Goal: Task Accomplishment & Management: Complete application form

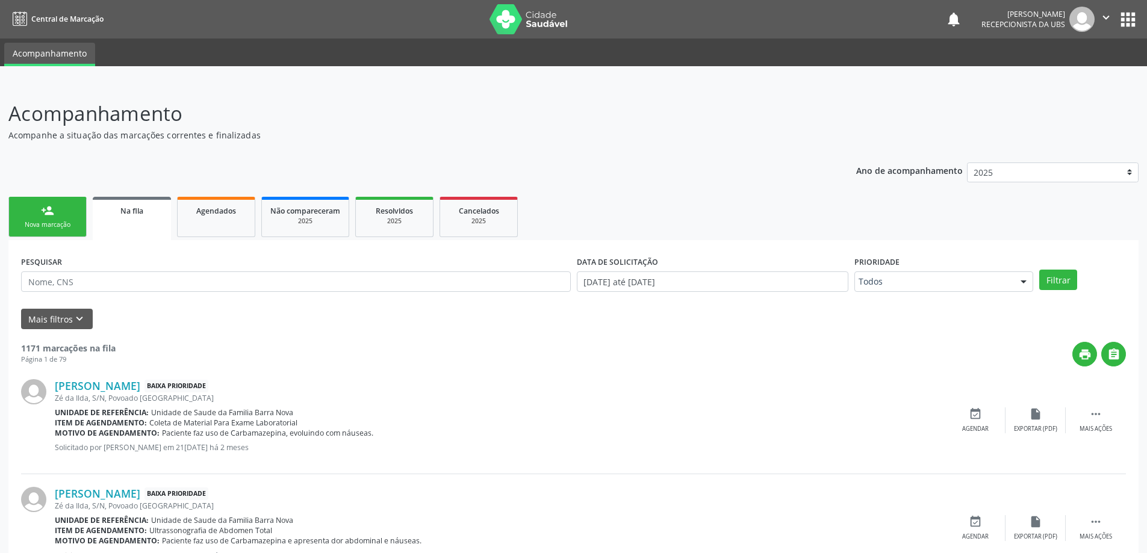
click at [59, 217] on link "person_add Nova marcação" at bounding box center [47, 217] width 78 height 40
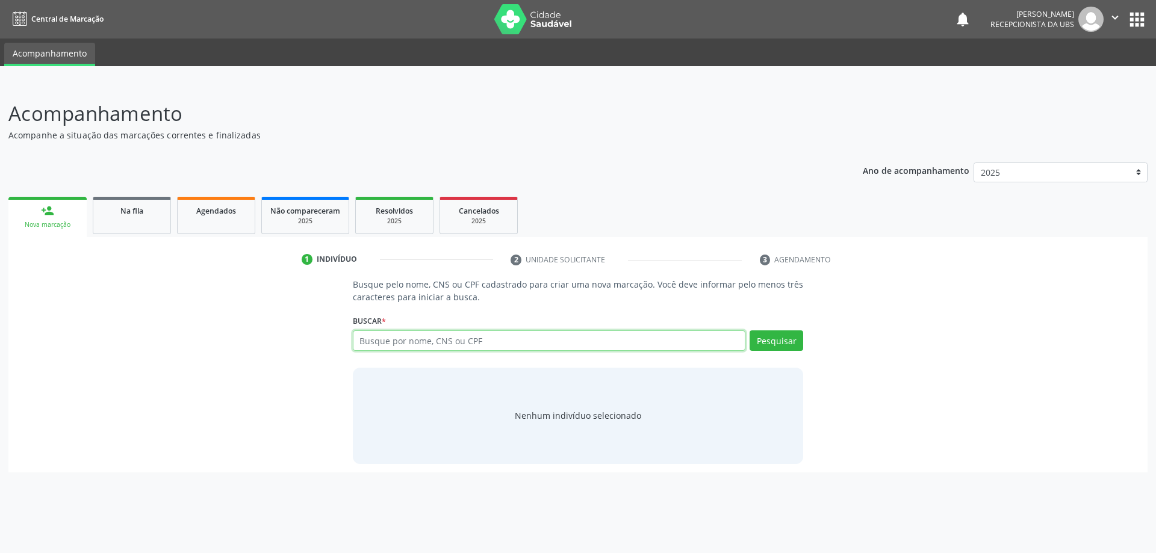
click at [391, 343] on input "text" at bounding box center [549, 341] width 393 height 20
click at [384, 344] on input "705002" at bounding box center [549, 341] width 393 height 20
click at [396, 342] on input "7050002" at bounding box center [549, 341] width 393 height 20
type input "705000277740555"
click at [774, 347] on button "Pesquisar" at bounding box center [777, 341] width 54 height 20
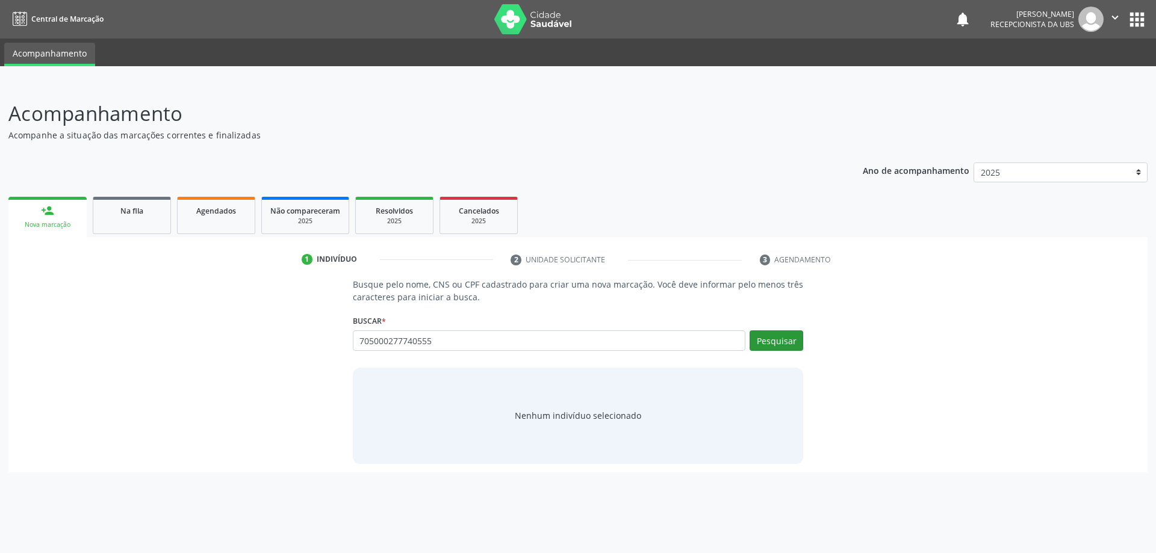
type input "705000277740555"
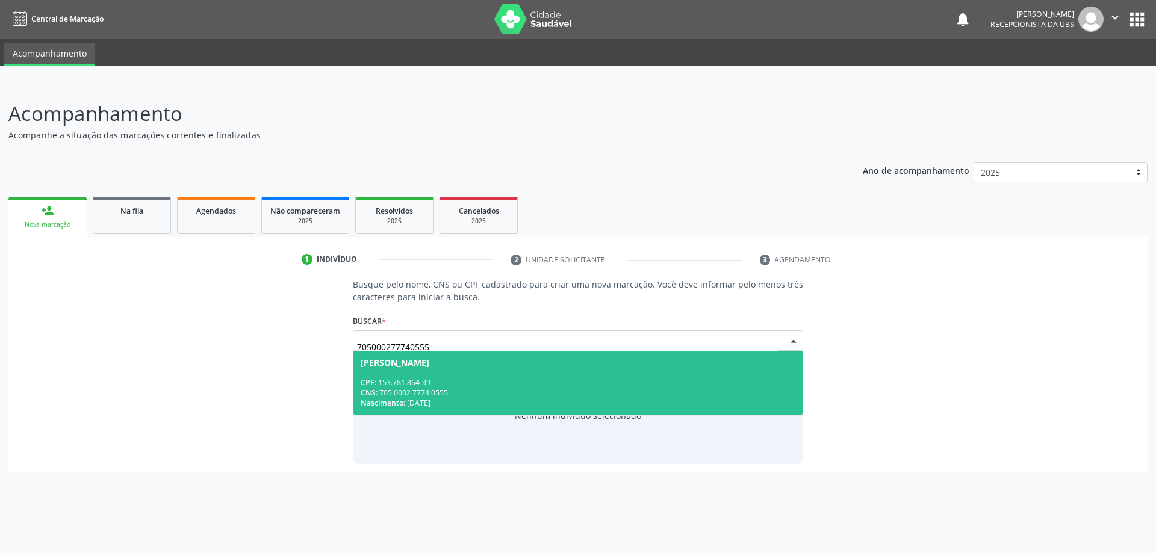
click at [526, 387] on div "CPF: 153.781.864-39" at bounding box center [578, 382] width 435 height 10
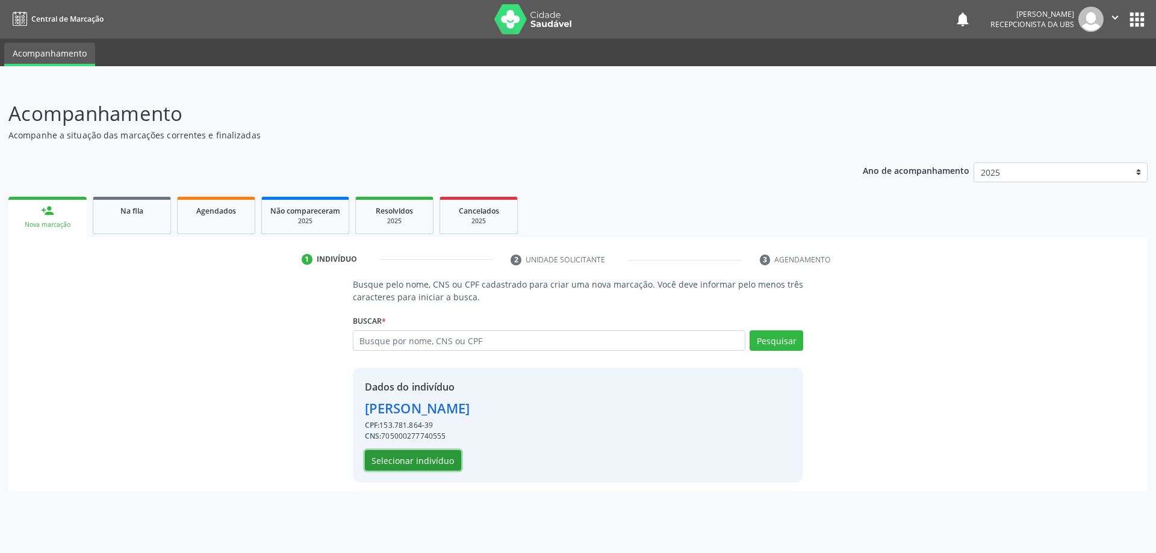
click at [426, 461] on button "Selecionar indivíduo" at bounding box center [413, 460] width 96 height 20
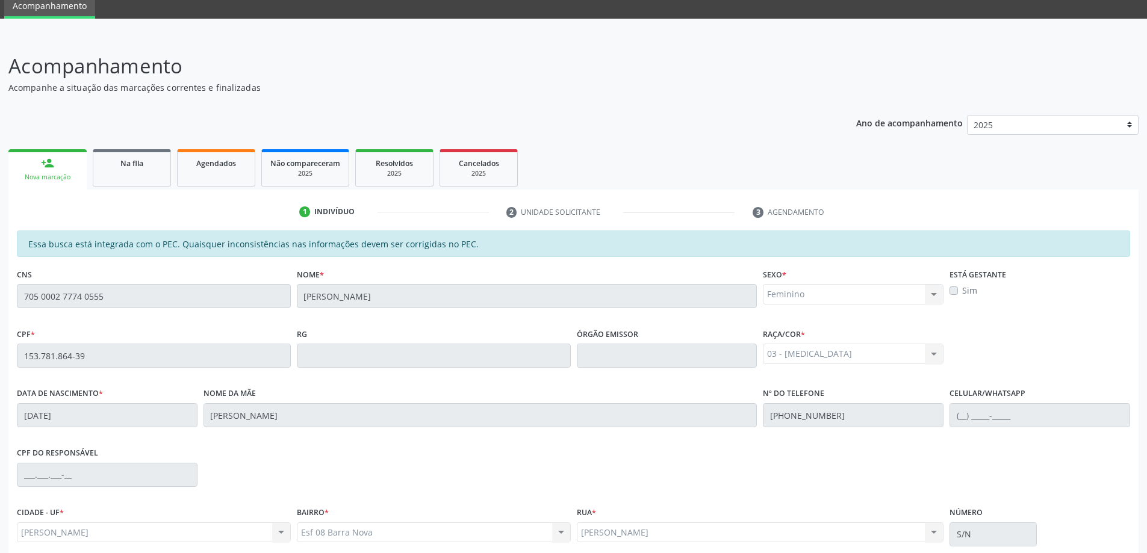
scroll to position [151, 0]
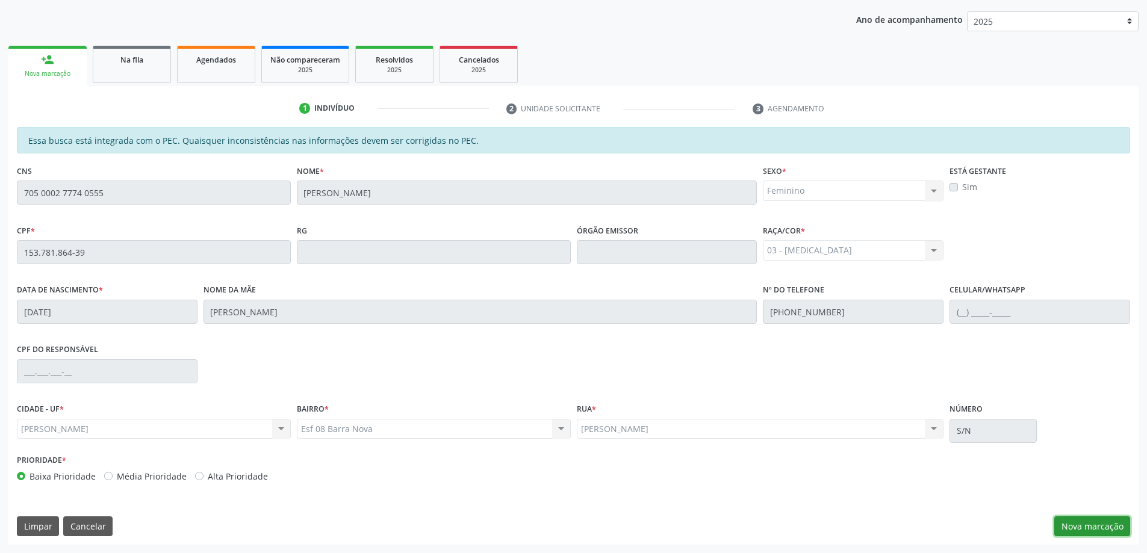
click at [1101, 520] on button "Nova marcação" at bounding box center [1092, 527] width 76 height 20
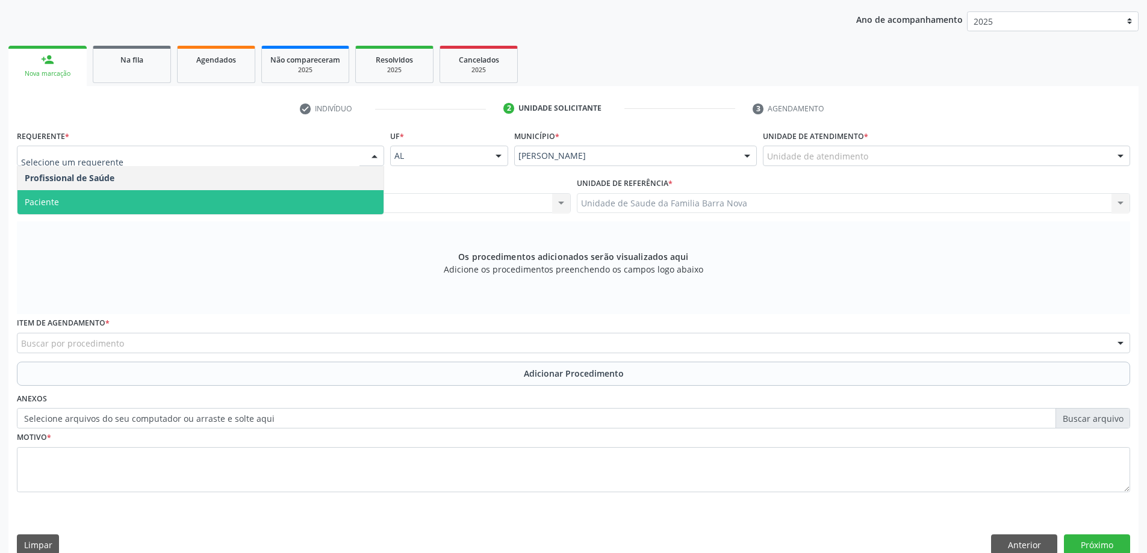
click at [120, 200] on span "Paciente" at bounding box center [200, 202] width 366 height 24
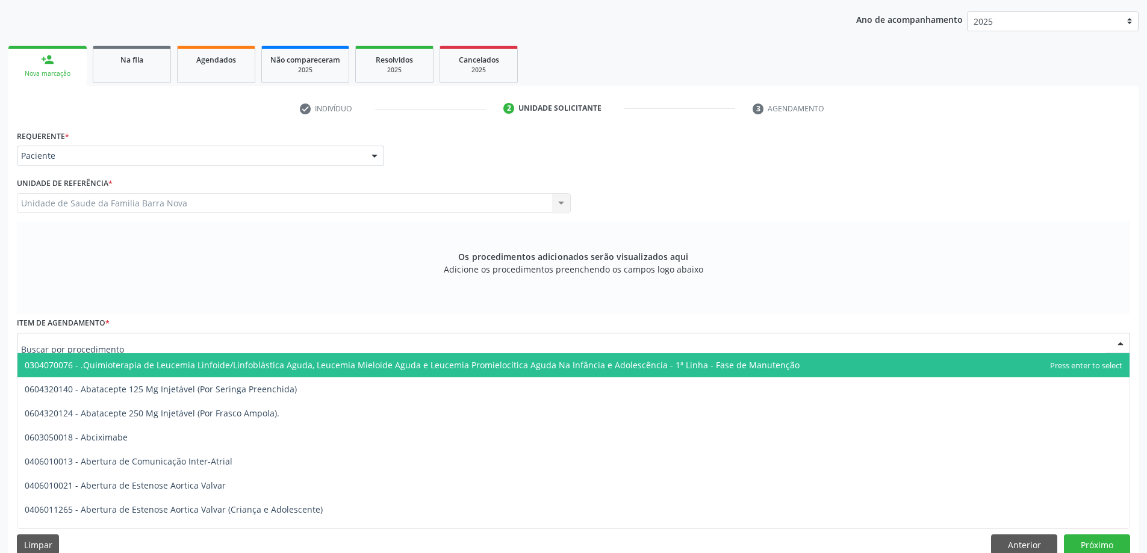
click at [394, 346] on div at bounding box center [573, 343] width 1113 height 20
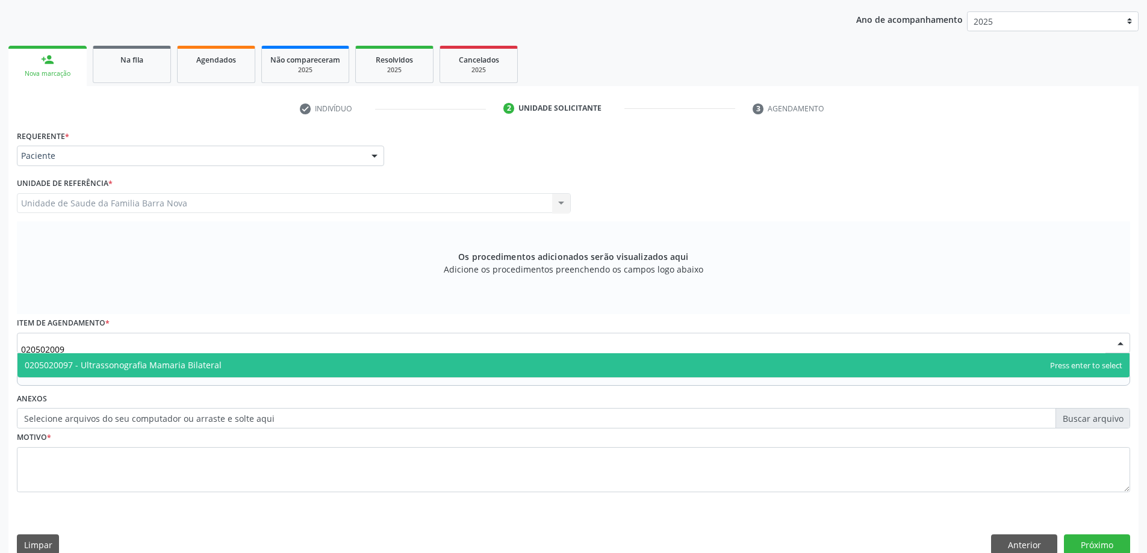
type input "0205020097"
click at [393, 366] on span "0205020097 - Ultrassonografia Mamaria Bilateral" at bounding box center [573, 365] width 1112 height 24
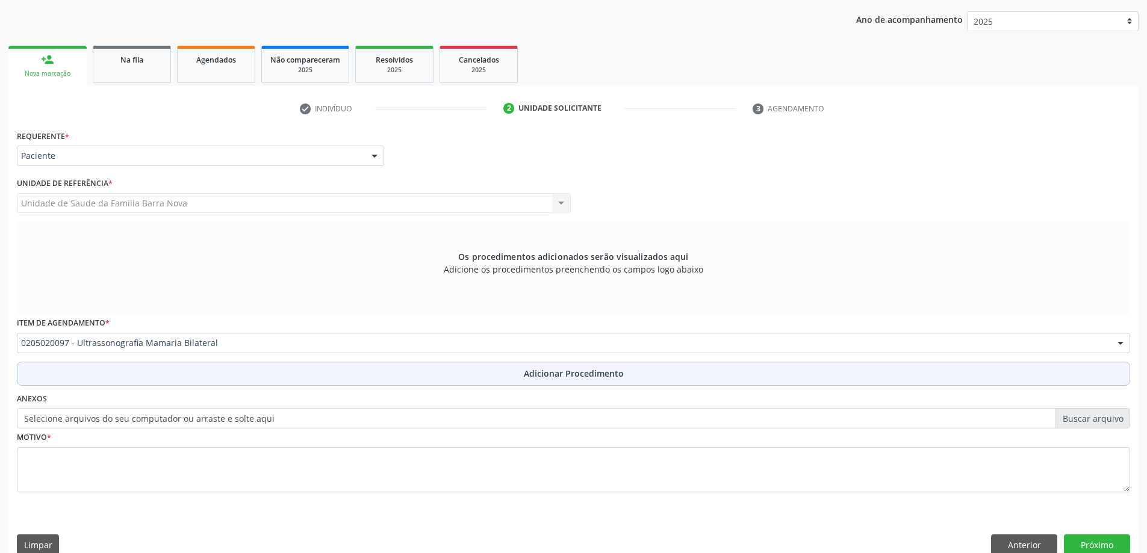
click at [589, 378] on span "Adicionar Procedimento" at bounding box center [574, 373] width 100 height 13
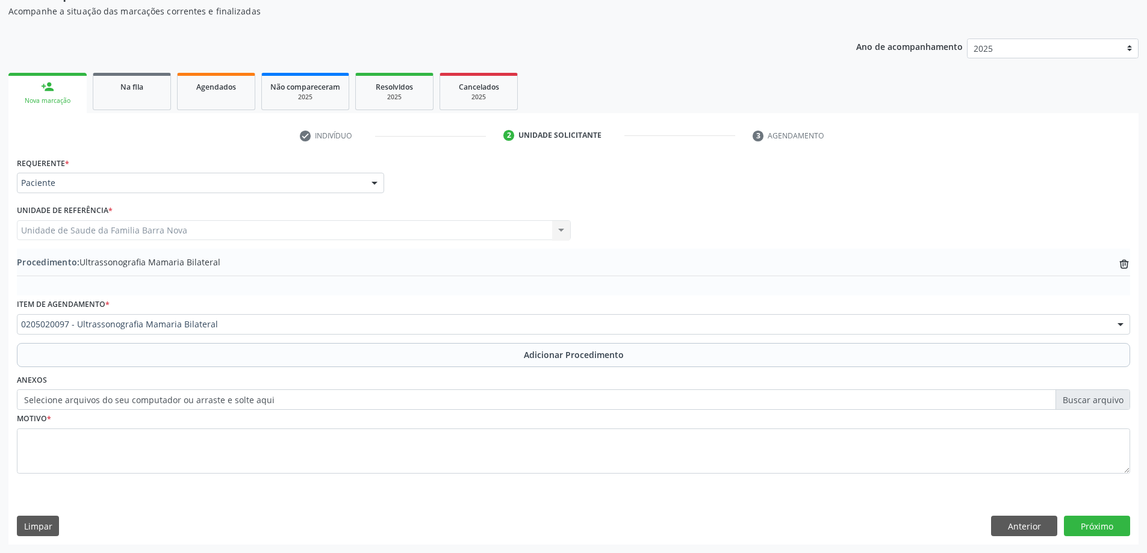
click at [1089, 396] on label "Selecione arquivos do seu computador ou arraste e solte aqui" at bounding box center [573, 400] width 1113 height 20
click at [1089, 396] on input "Selecione arquivos do seu computador ou arraste e solte aqui" at bounding box center [573, 400] width 1113 height 20
type input "C:\fakepath\WhatsApp Image 2[DATE]3.42.21.jpeg"
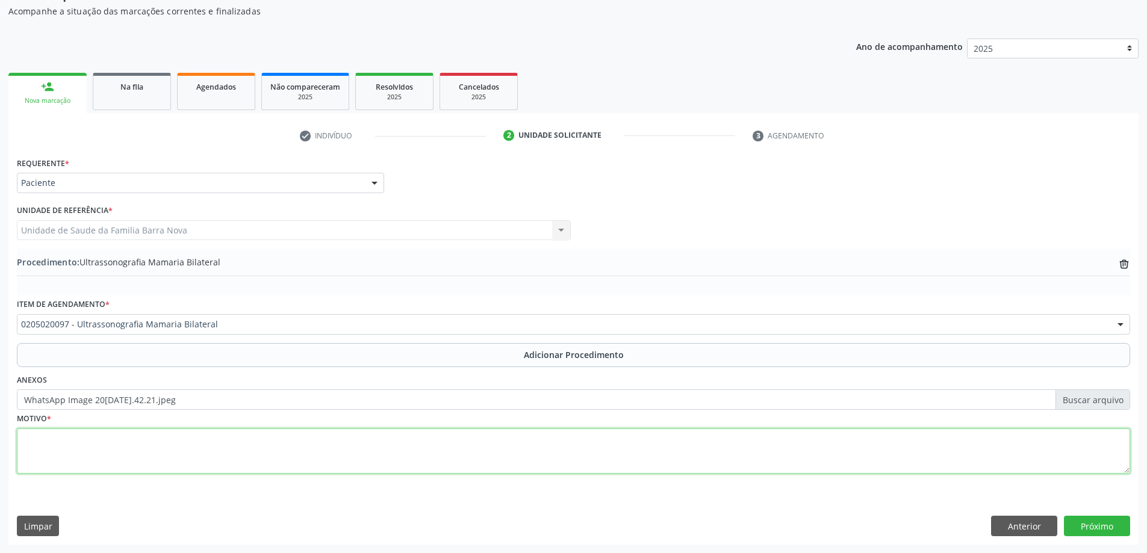
click at [288, 450] on textarea at bounding box center [573, 452] width 1113 height 46
click at [31, 437] on textarea "[MEDICAL_DATA]" at bounding box center [573, 452] width 1113 height 46
click at [66, 439] on textarea "[MEDICAL_DATA]" at bounding box center [573, 452] width 1113 height 46
type textarea "[MEDICAL_DATA] bilateral."
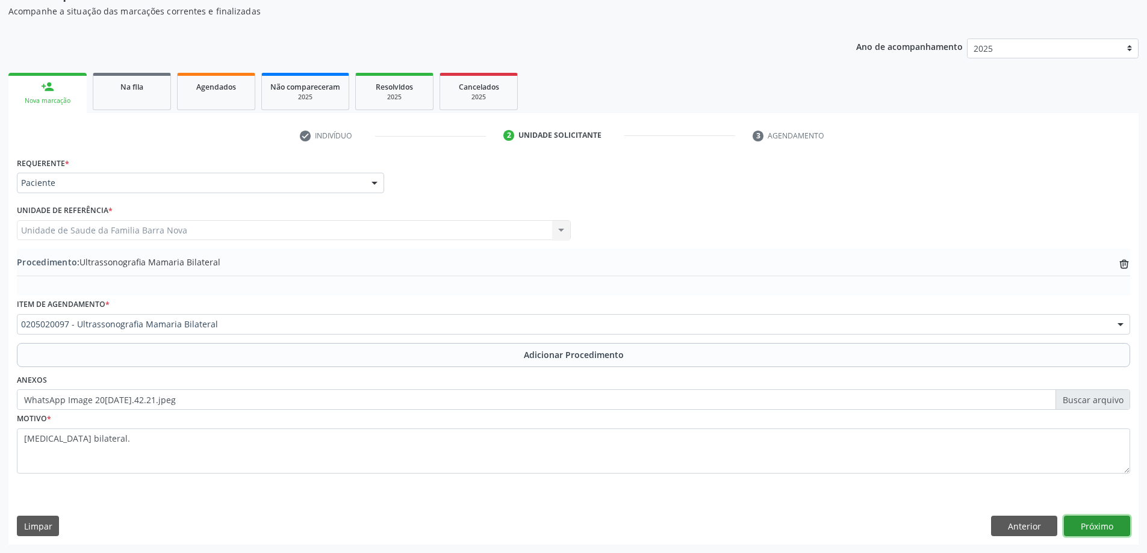
click at [1096, 527] on button "Próximo" at bounding box center [1097, 526] width 66 height 20
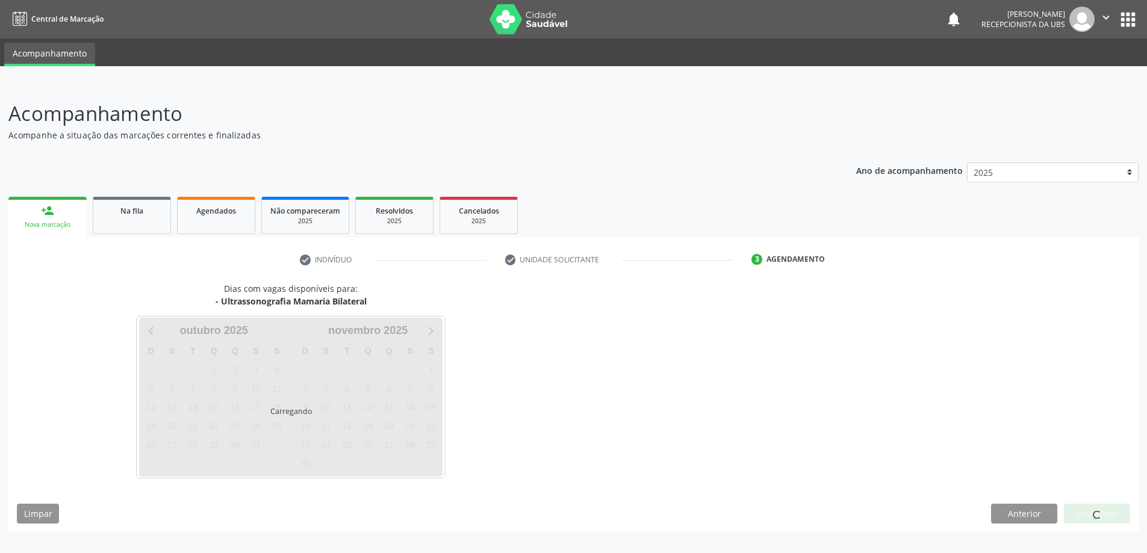
scroll to position [0, 0]
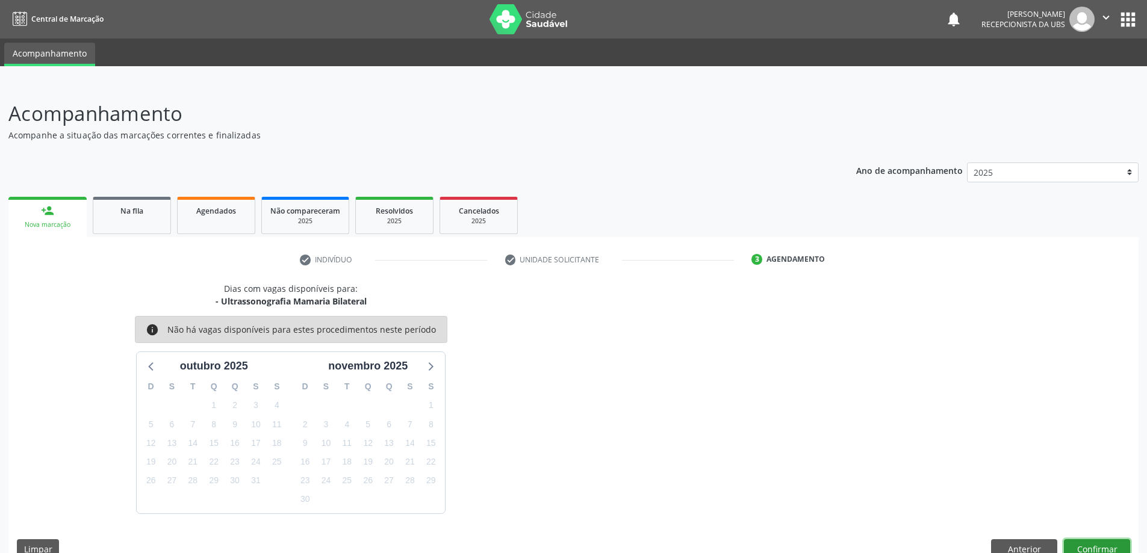
click at [1098, 545] on button "Confirmar" at bounding box center [1097, 549] width 66 height 20
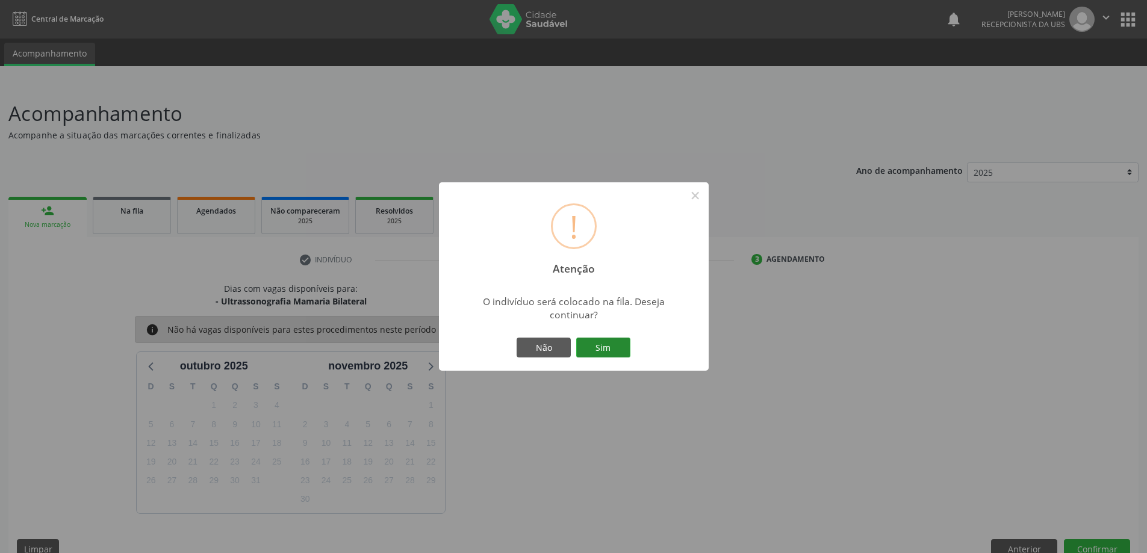
click at [599, 346] on button "Sim" at bounding box center [603, 348] width 54 height 20
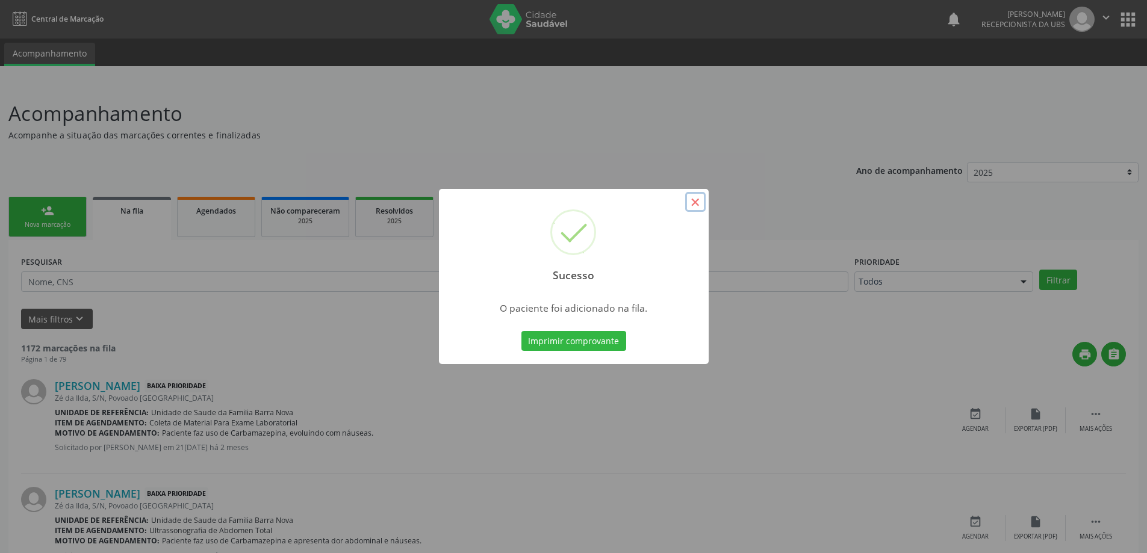
click at [699, 205] on button "×" at bounding box center [695, 202] width 20 height 20
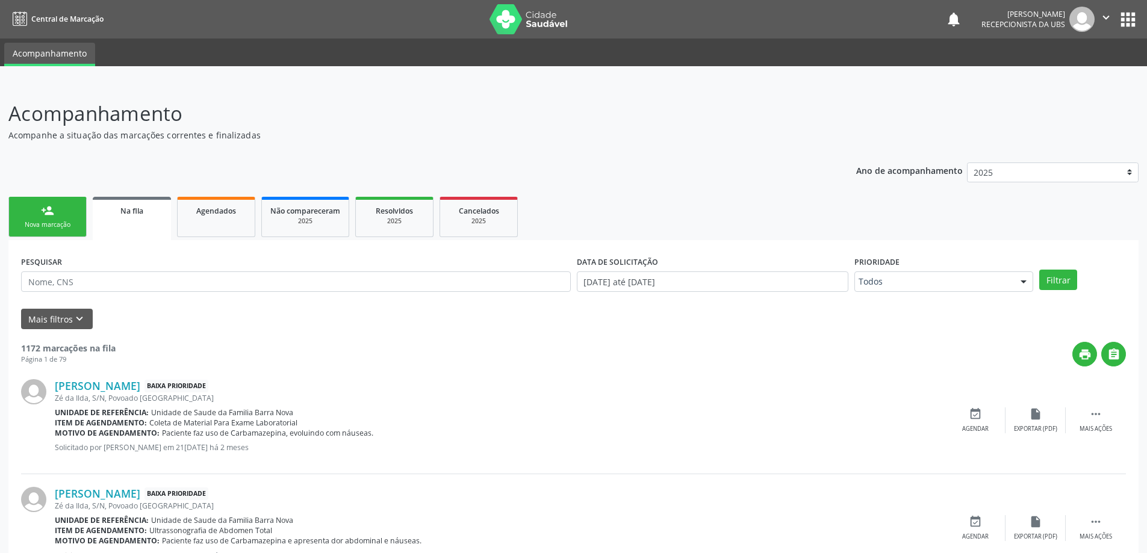
click at [58, 226] on div "Nova marcação" at bounding box center [47, 224] width 60 height 9
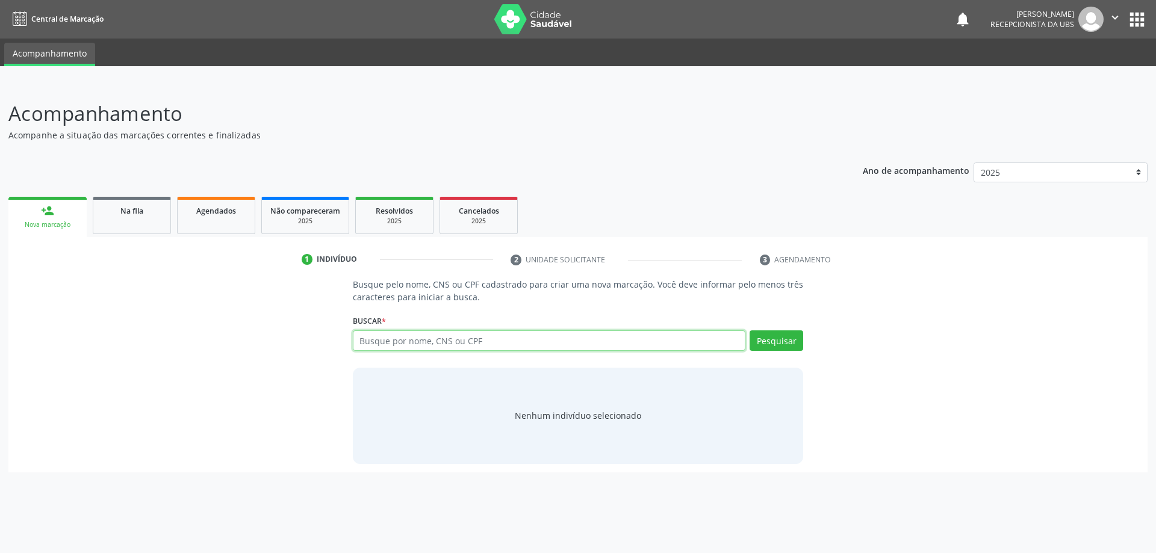
click at [472, 346] on input "text" at bounding box center [549, 341] width 393 height 20
type input "15378186439"
click at [767, 337] on button "Pesquisar" at bounding box center [777, 341] width 54 height 20
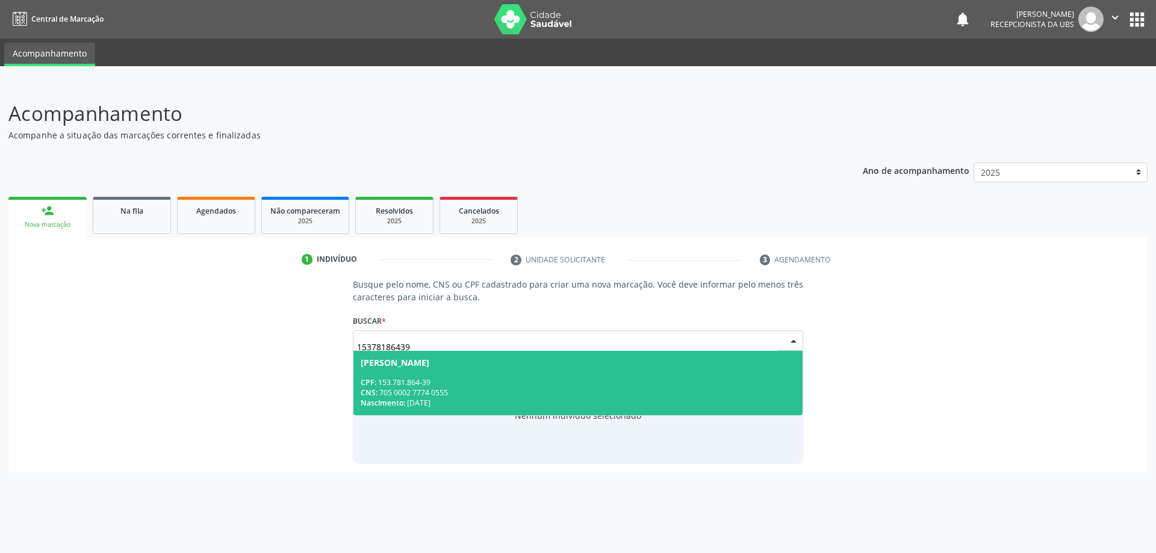
click at [580, 394] on div "CNS: 705 0002 7774 0555" at bounding box center [578, 393] width 435 height 10
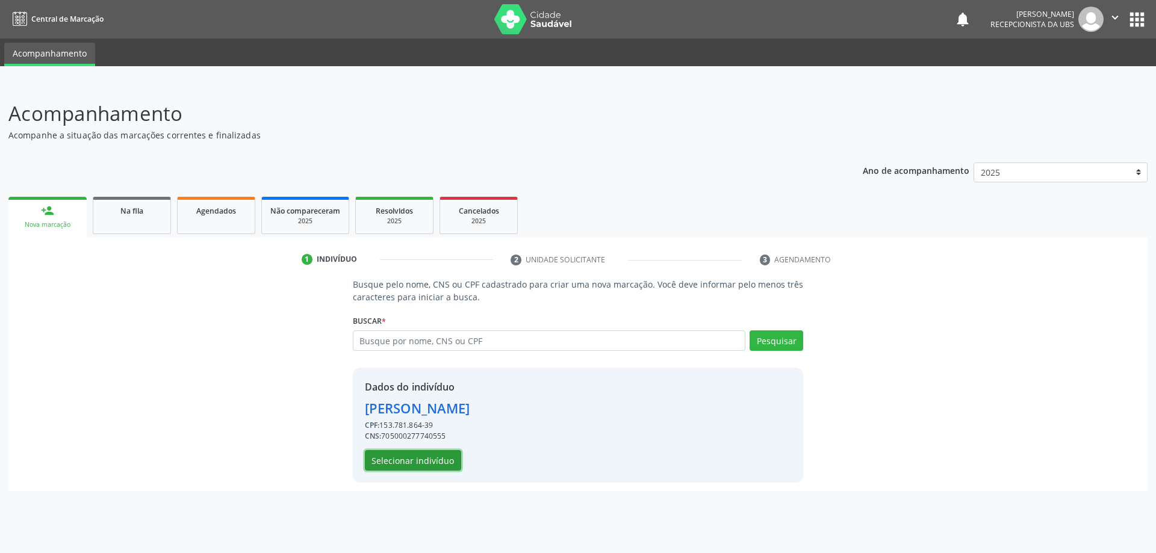
click at [430, 456] on button "Selecionar indivíduo" at bounding box center [413, 460] width 96 height 20
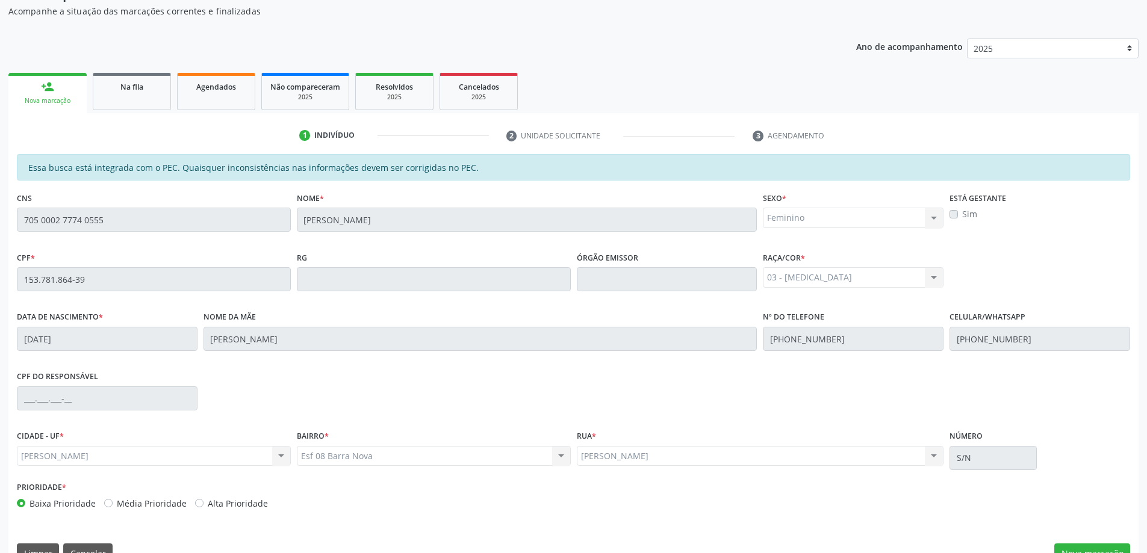
scroll to position [151, 0]
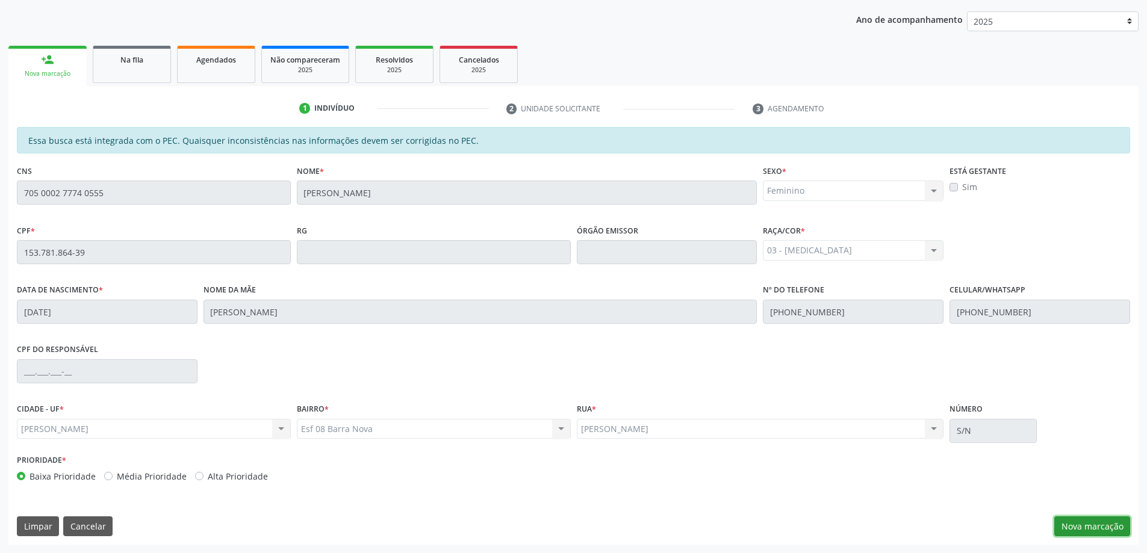
click at [1078, 520] on button "Nova marcação" at bounding box center [1092, 527] width 76 height 20
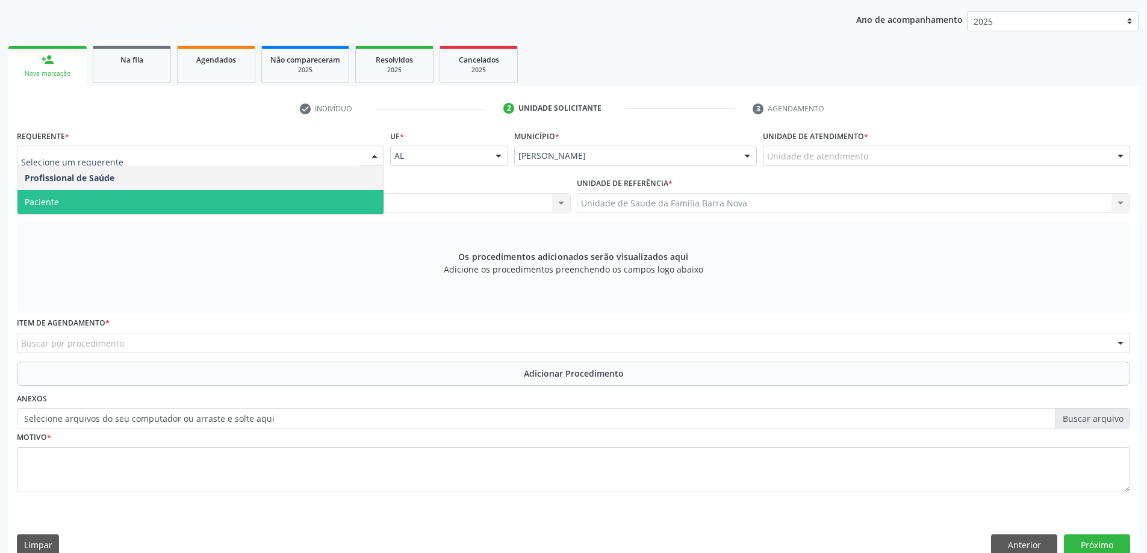
click at [108, 202] on span "Paciente" at bounding box center [200, 202] width 366 height 24
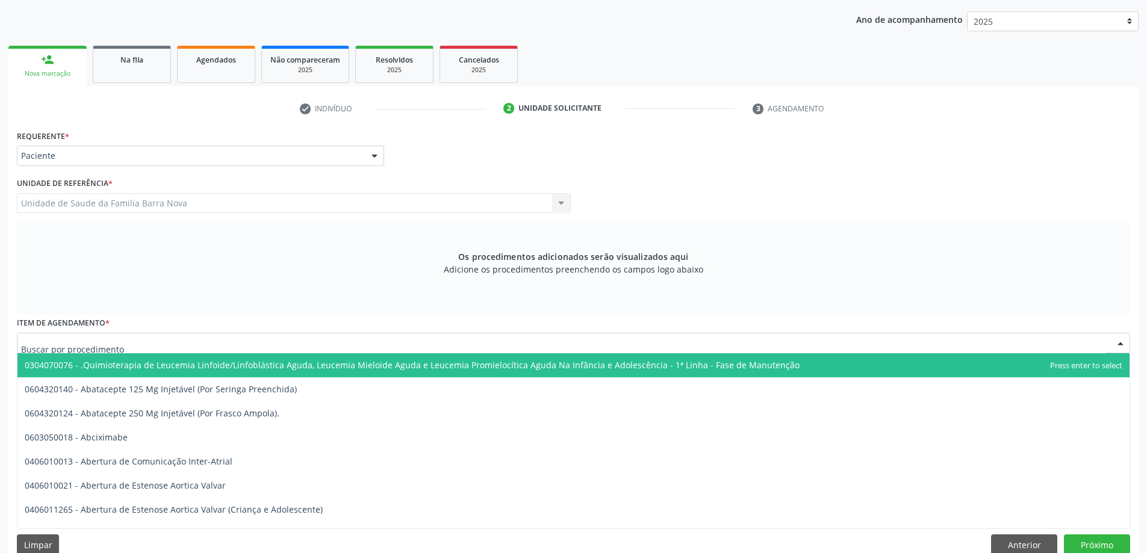
click at [278, 345] on div at bounding box center [573, 343] width 1113 height 20
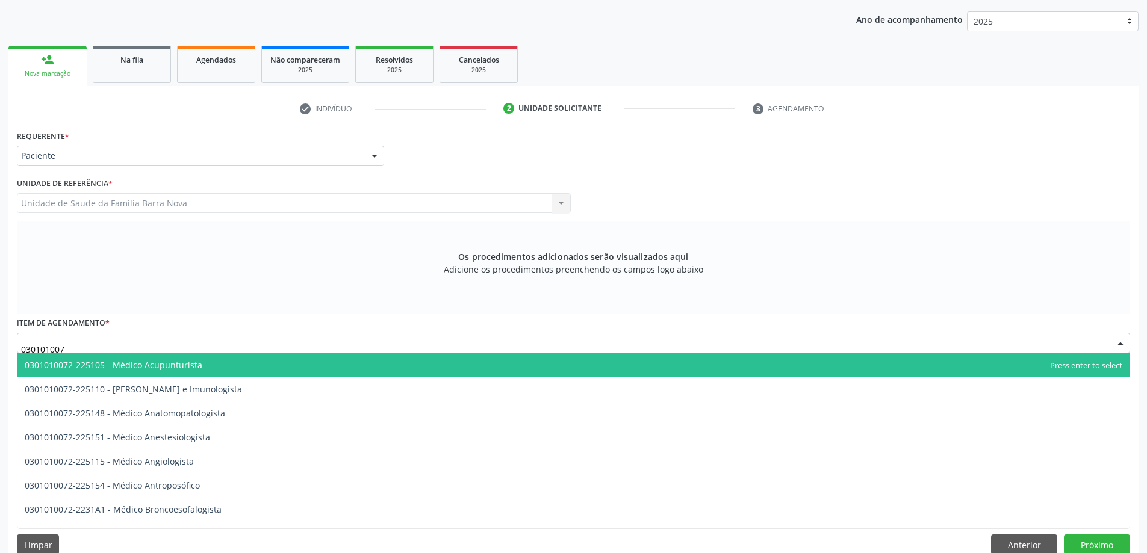
type input "0301010072"
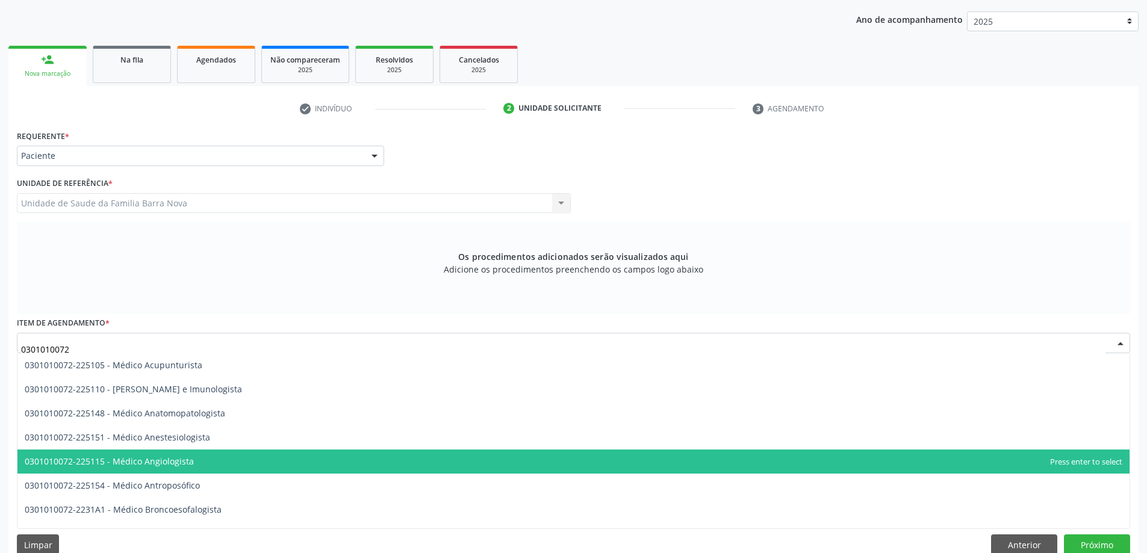
click at [216, 462] on span "0301010072-225115 - Médico Angiologista" at bounding box center [573, 462] width 1112 height 24
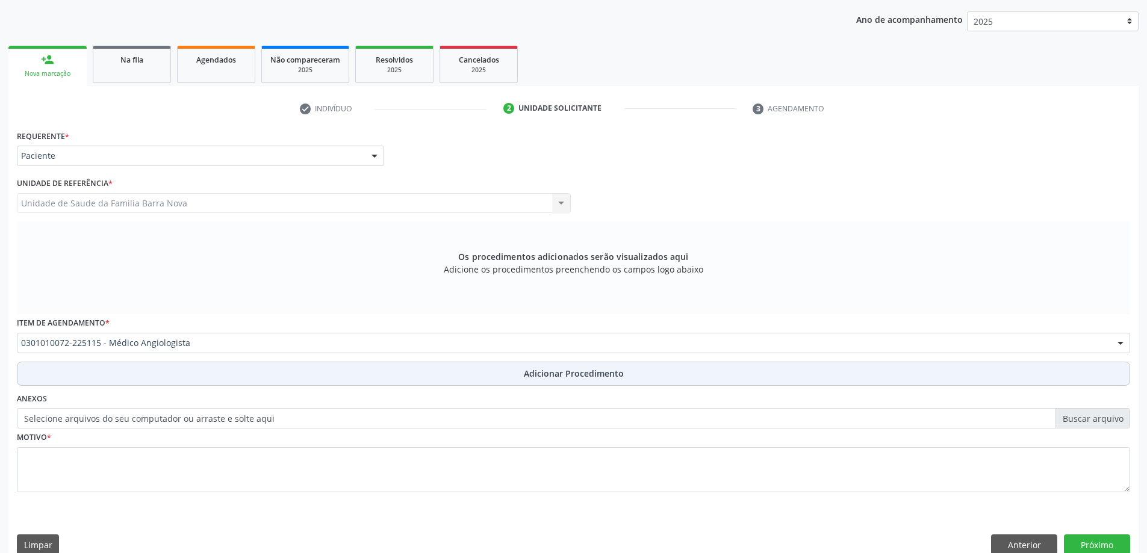
click at [544, 373] on span "Adicionar Procedimento" at bounding box center [574, 373] width 100 height 13
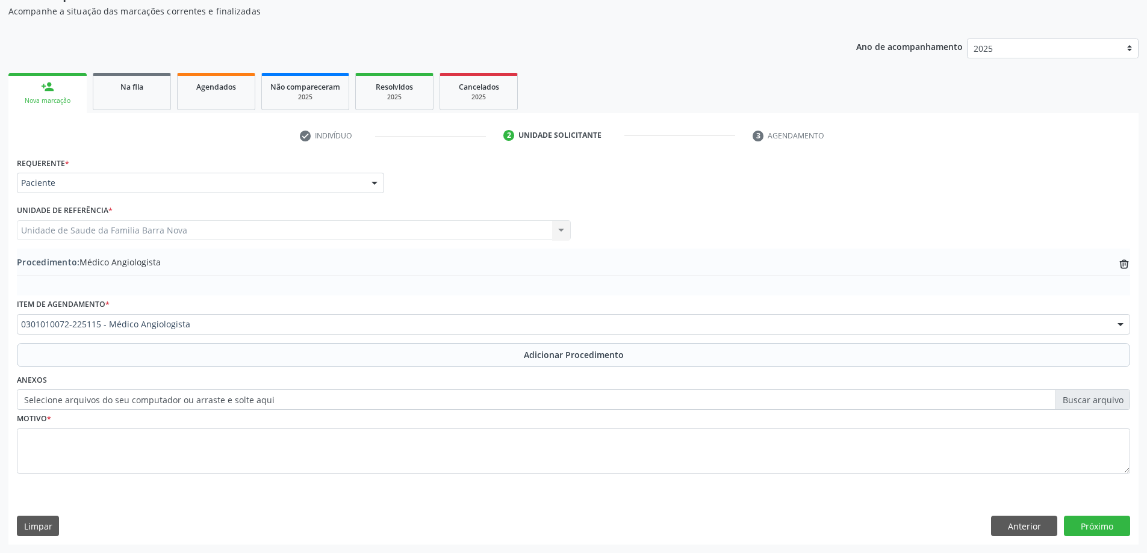
click at [1086, 408] on label "Selecione arquivos do seu computador ou arraste e solte aqui" at bounding box center [573, 400] width 1113 height 20
click at [1086, 408] on input "Selecione arquivos do seu computador ou arraste e solte aqui" at bounding box center [573, 400] width 1113 height 20
click at [1095, 404] on label "Selecione arquivos do seu computador ou arraste e solte aqui" at bounding box center [573, 400] width 1113 height 20
click at [1095, 404] on input "Selecione arquivos do seu computador ou arraste e solte aqui" at bounding box center [573, 400] width 1113 height 20
type input "C:\fakepath\WhatsApp Image [DATE] 13.42.30.jpeg"
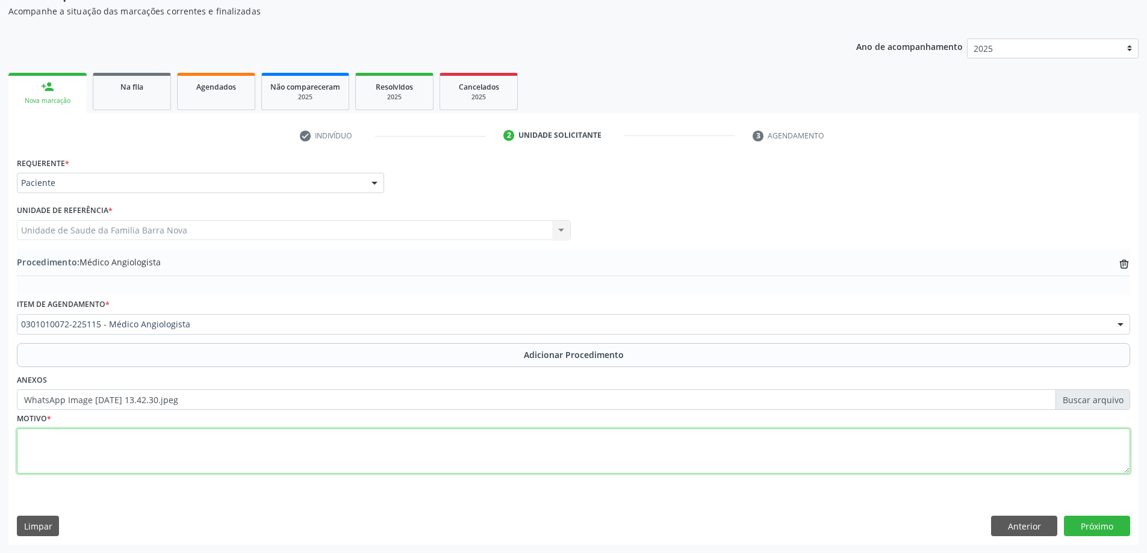
click at [303, 468] on textarea at bounding box center [573, 452] width 1113 height 46
type textarea "Paciente com varizes em MMII."
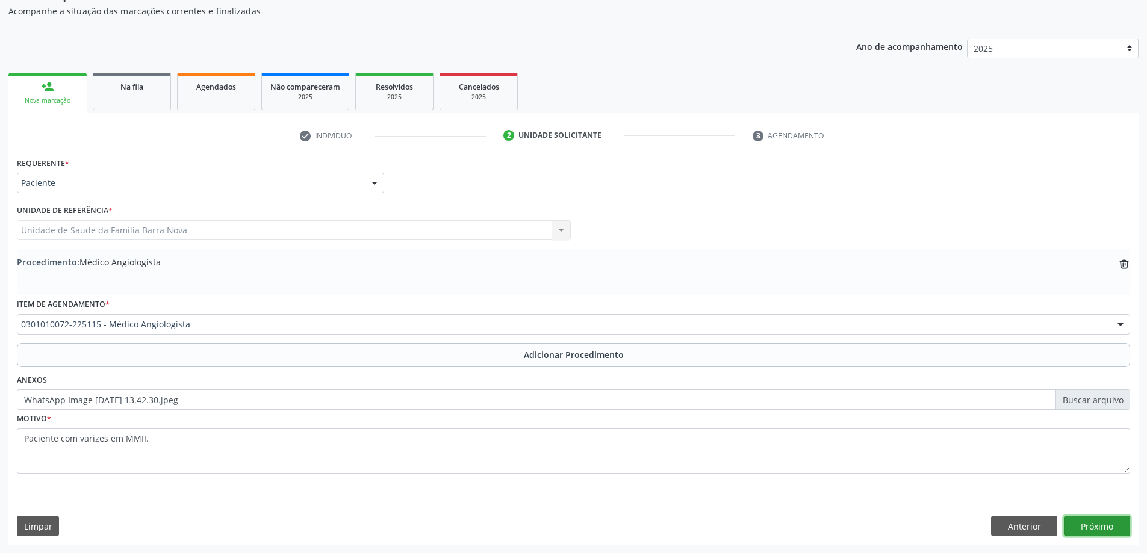
click at [1084, 527] on button "Próximo" at bounding box center [1097, 526] width 66 height 20
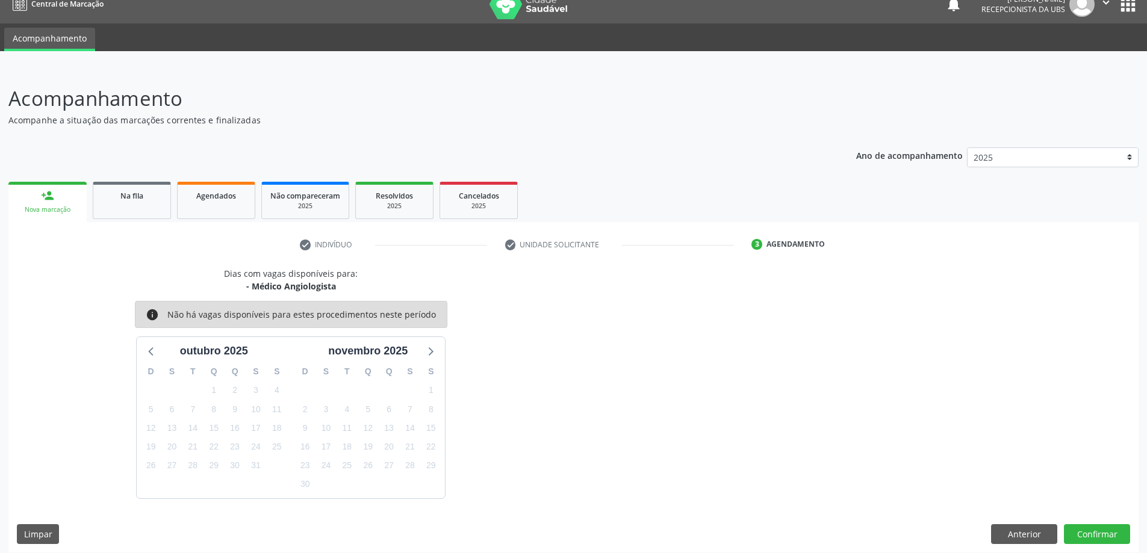
scroll to position [23, 0]
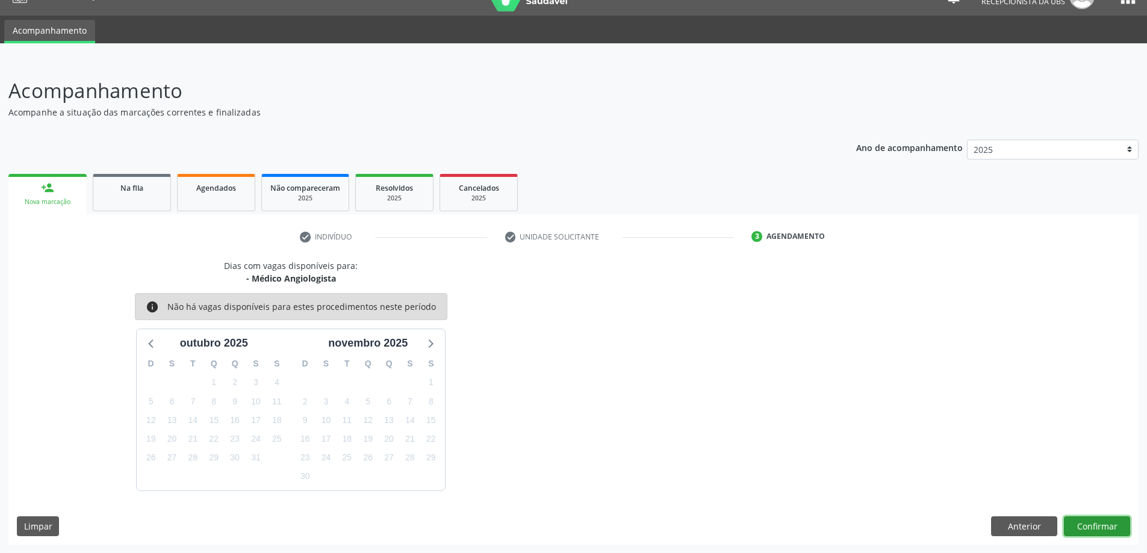
click at [1084, 530] on button "Confirmar" at bounding box center [1097, 527] width 66 height 20
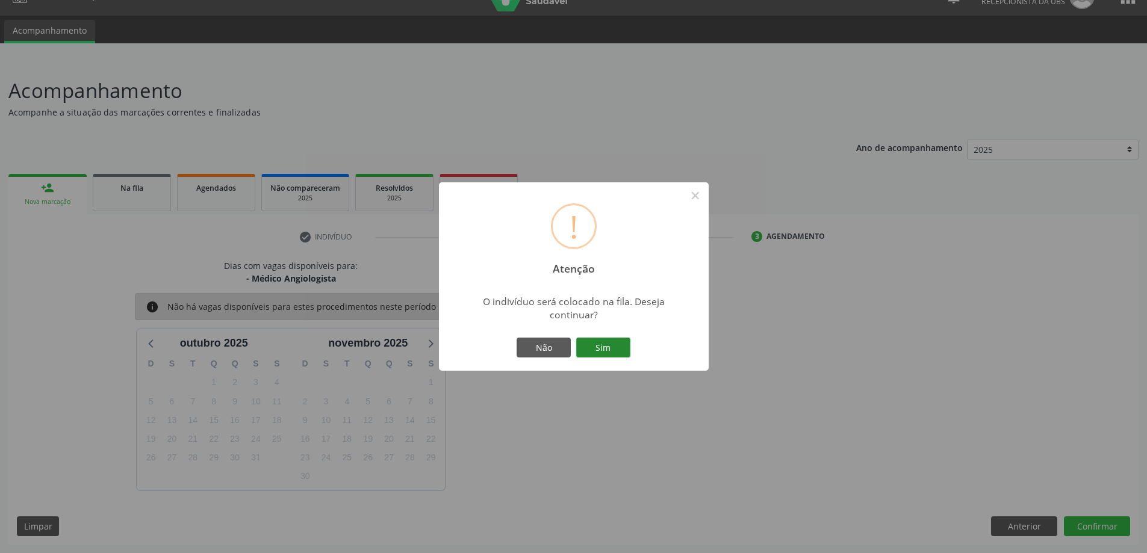
click at [605, 346] on button "Sim" at bounding box center [603, 348] width 54 height 20
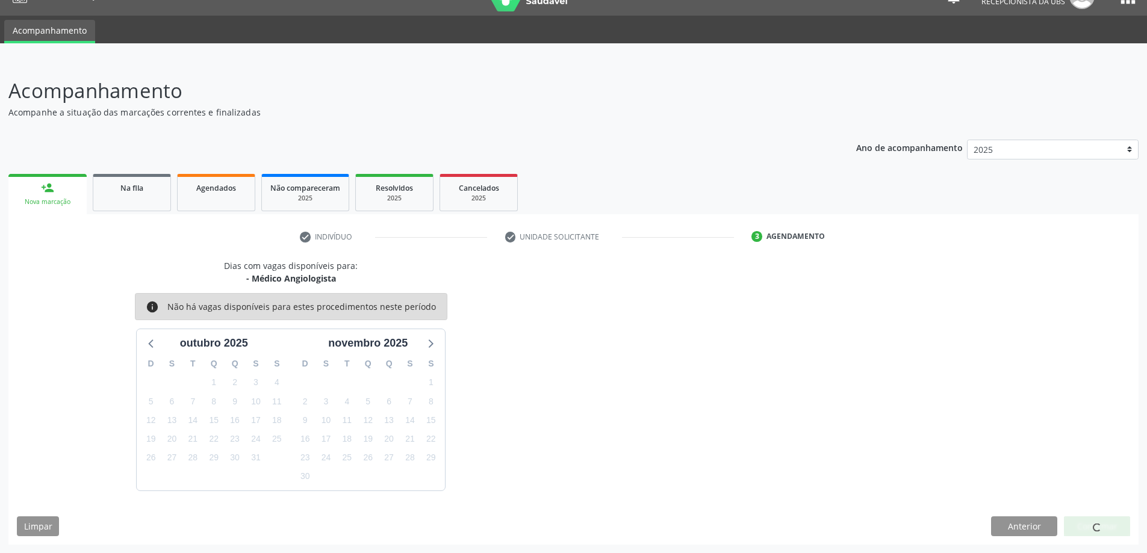
scroll to position [0, 0]
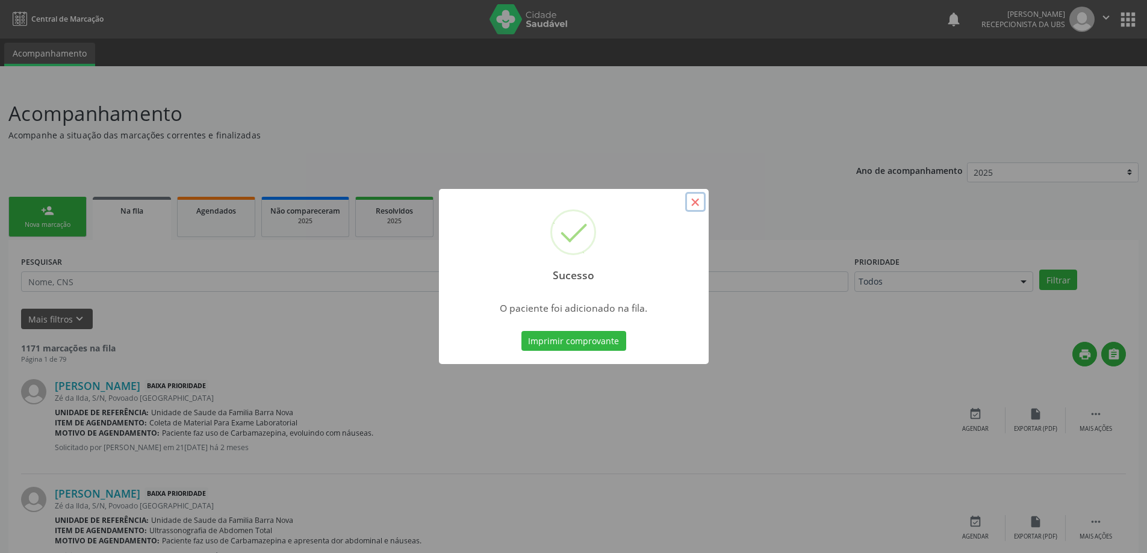
click at [691, 209] on button "×" at bounding box center [695, 202] width 20 height 20
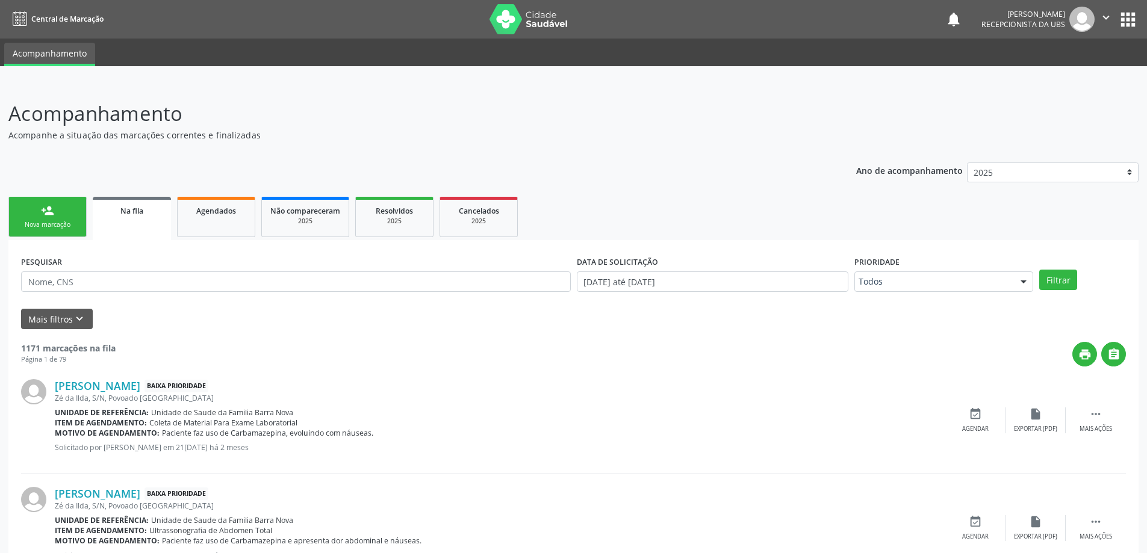
click at [143, 308] on form "PESQUISAR DATA DE SOLICITAÇÃO [DATE] até [DATE] Prioridade Todos Todos Baixa Pr…" at bounding box center [573, 291] width 1105 height 76
click at [151, 285] on input "text" at bounding box center [296, 282] width 550 height 20
click at [157, 288] on input "text" at bounding box center [296, 282] width 550 height 20
type input "06002017160"
click at [1058, 286] on button "Filtrar" at bounding box center [1058, 280] width 38 height 20
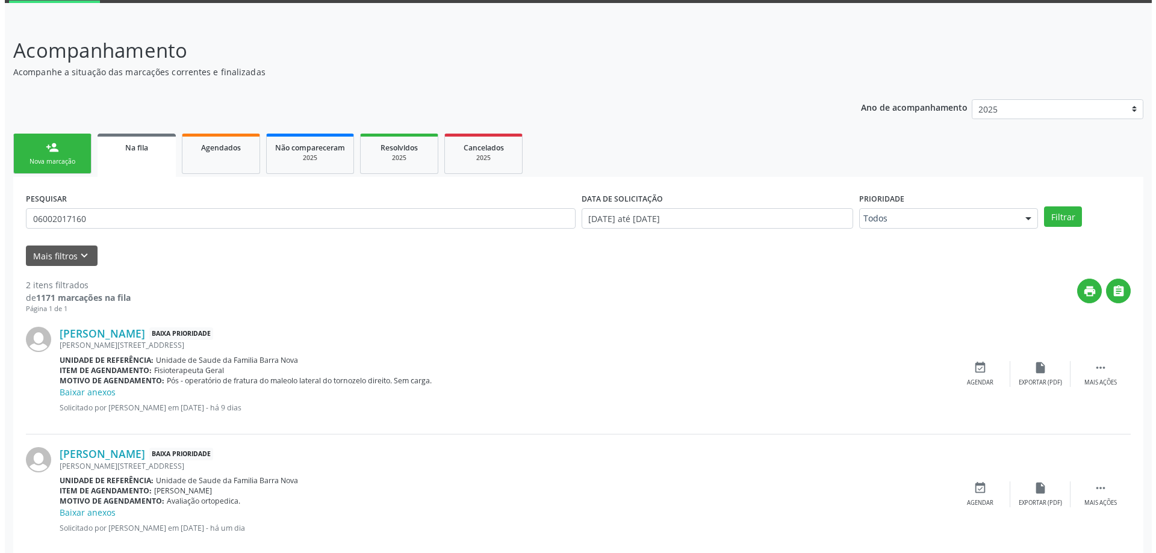
scroll to position [85, 0]
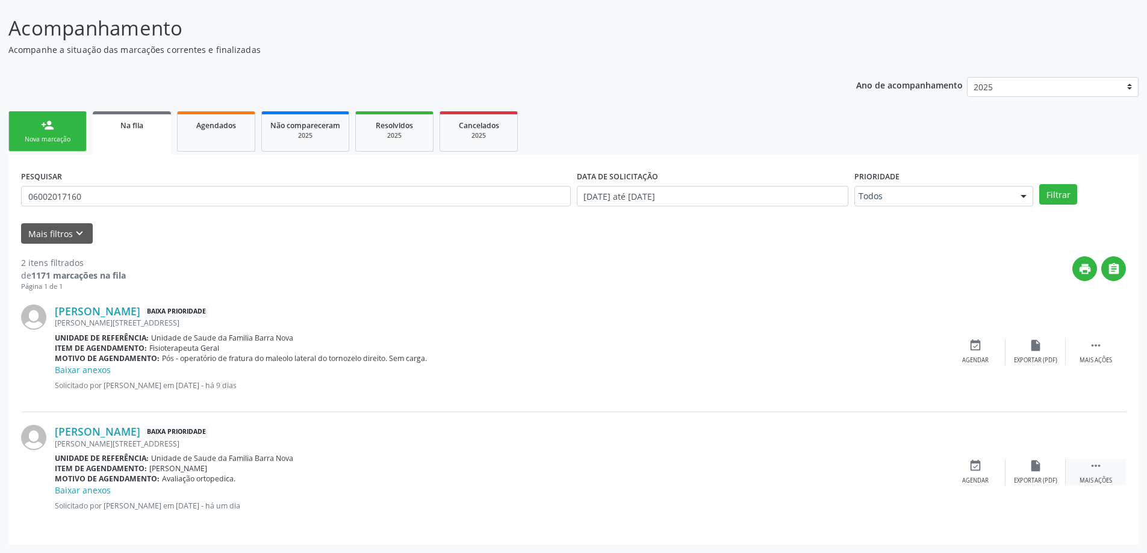
click at [1095, 467] on icon "" at bounding box center [1095, 465] width 13 height 13
click at [974, 467] on icon "cancel" at bounding box center [975, 465] width 13 height 13
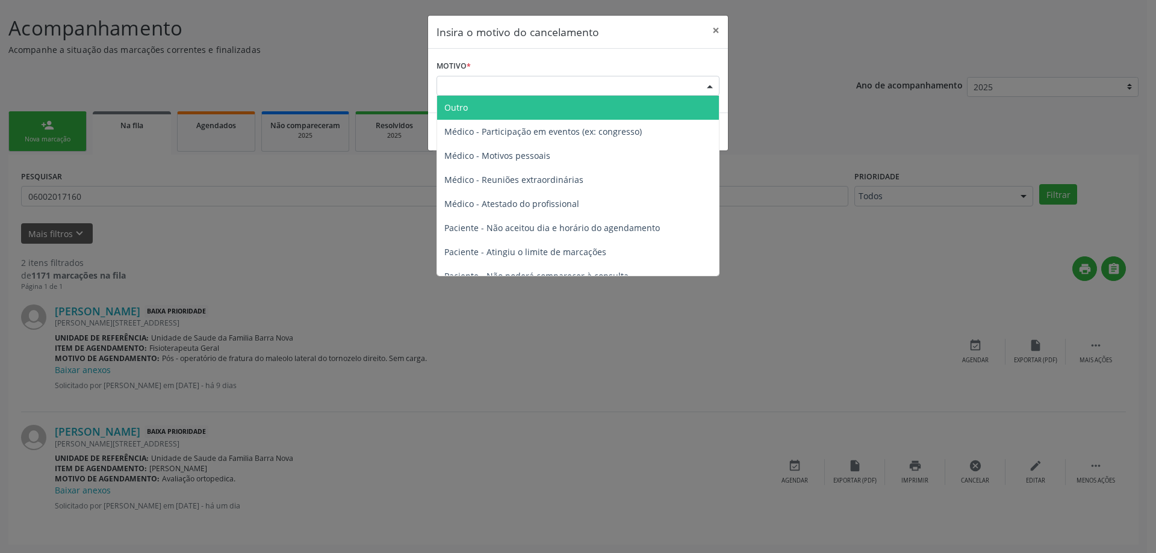
click at [710, 89] on div at bounding box center [710, 86] width 18 height 20
click at [512, 107] on span "Outro" at bounding box center [578, 108] width 282 height 24
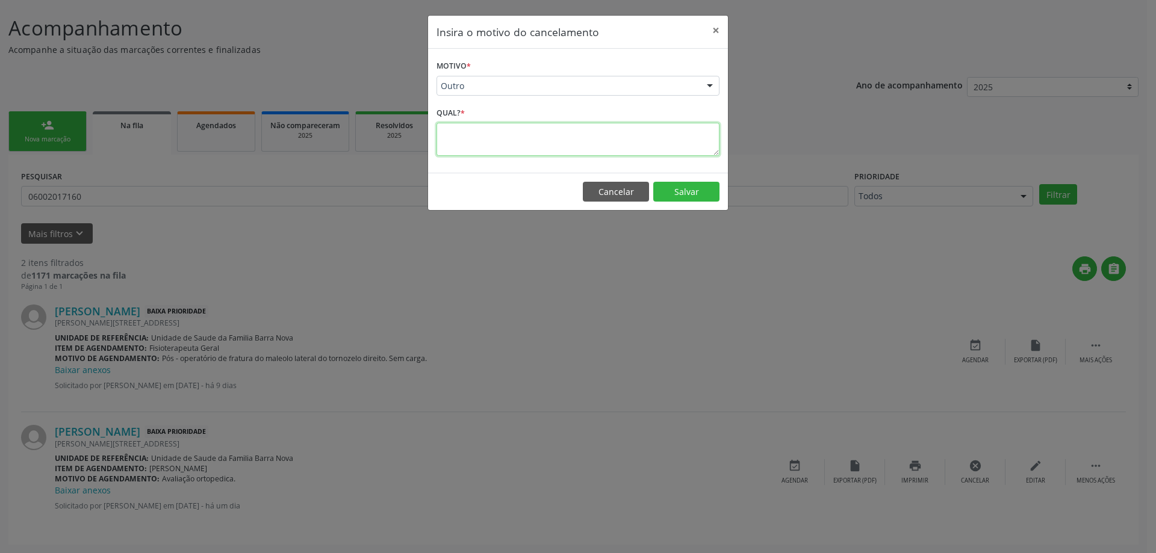
click at [488, 138] on textarea at bounding box center [577, 139] width 283 height 33
type textarea "e"
click at [474, 135] on textarea "Erro no cadstro da solicitação." at bounding box center [577, 139] width 283 height 33
click at [462, 134] on textarea "Erro no cadstro da solicitação." at bounding box center [577, 139] width 283 height 33
click at [474, 134] on textarea "Erro no cadstro da solicitação." at bounding box center [577, 139] width 283 height 33
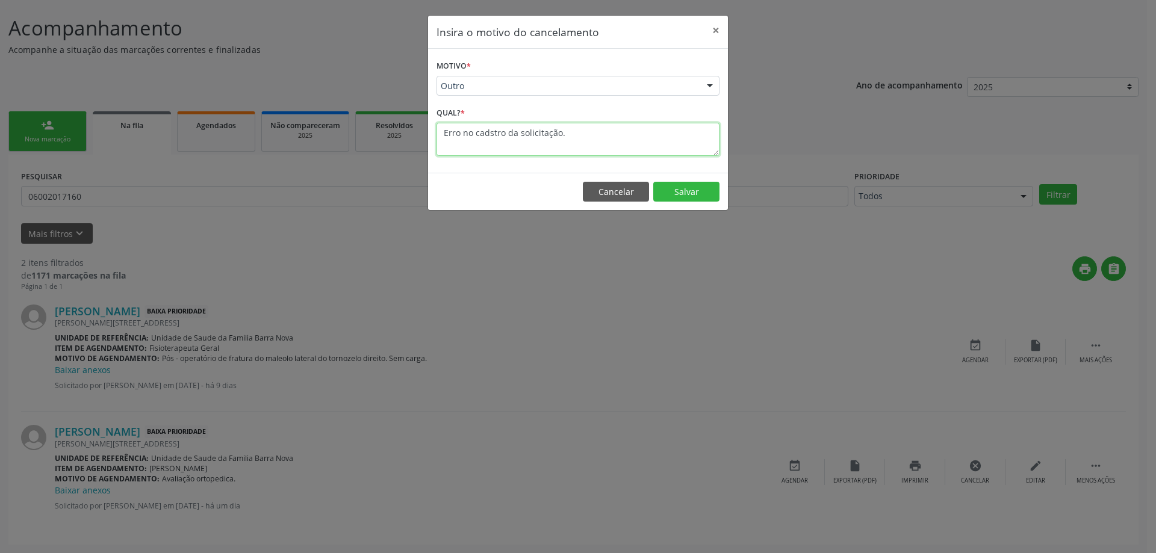
click at [471, 132] on textarea "Erro no cadstro da solicitação." at bounding box center [577, 139] width 283 height 33
click at [556, 132] on textarea "Erro na digitação do cadstro da solicitação." at bounding box center [577, 139] width 283 height 33
click at [473, 134] on textarea "Erro na digitação da solicitação." at bounding box center [577, 139] width 283 height 33
click at [505, 133] on textarea "Erro na minha digitação da solicitação." at bounding box center [577, 139] width 283 height 33
click at [614, 136] on textarea "Erro na minha digitação da solicitação." at bounding box center [577, 139] width 283 height 33
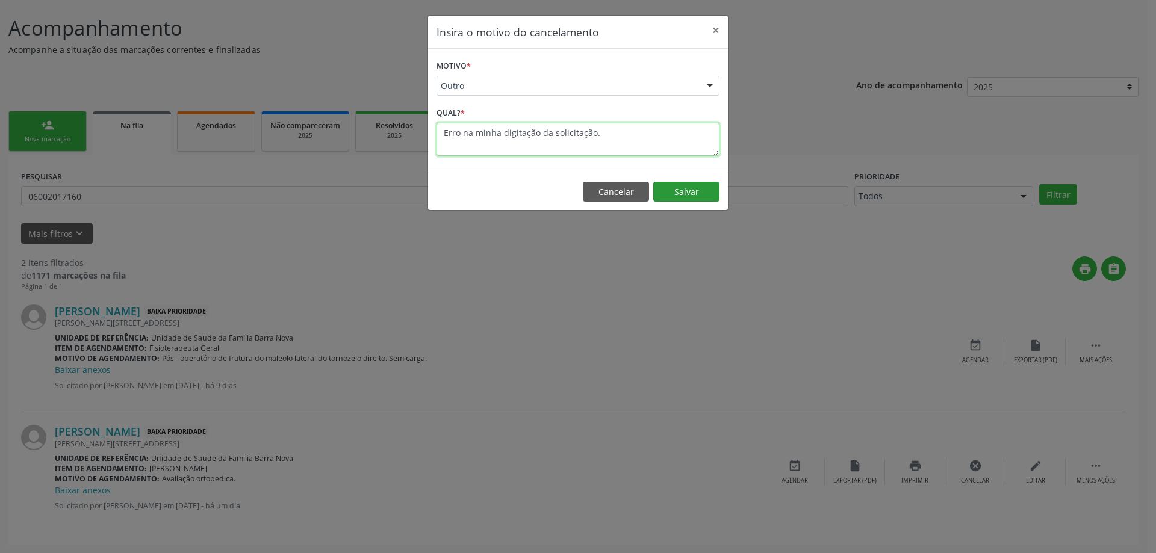
type textarea "Erro na minha digitação da solicitação."
click at [682, 193] on button "Salvar" at bounding box center [686, 192] width 66 height 20
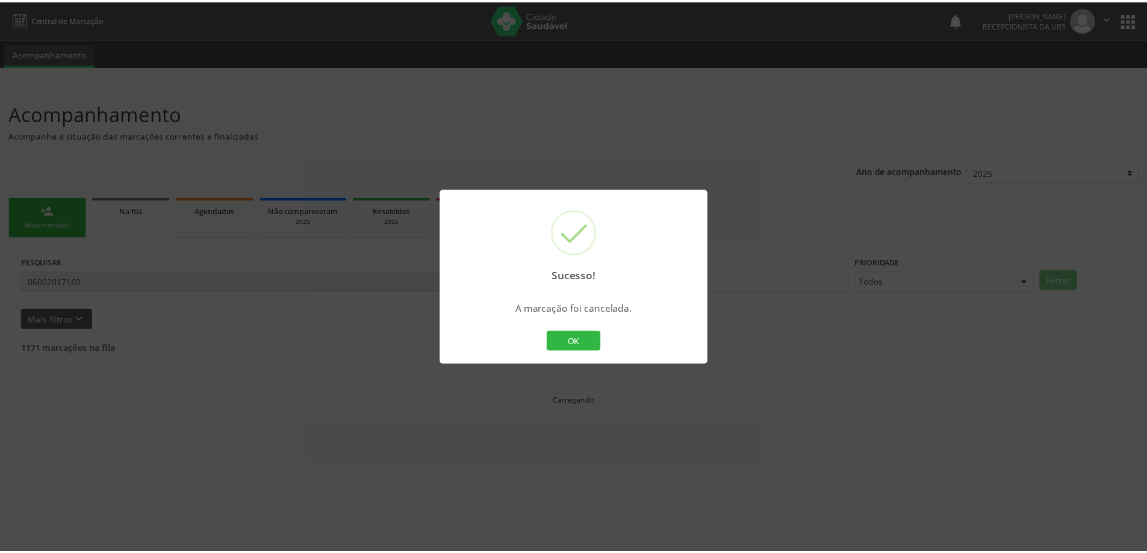
scroll to position [0, 0]
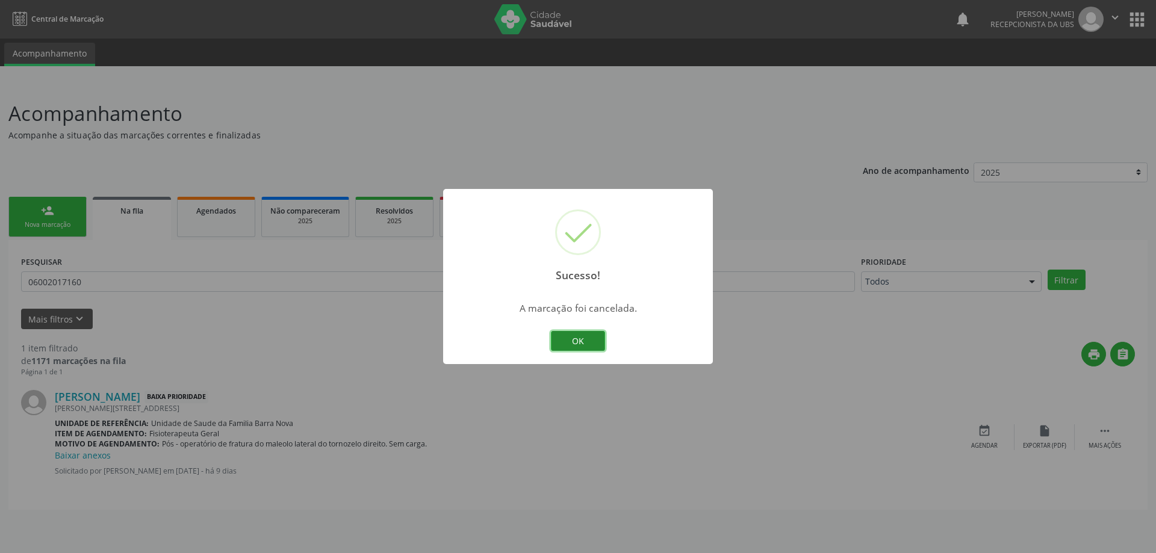
click at [585, 343] on button "OK" at bounding box center [578, 341] width 54 height 20
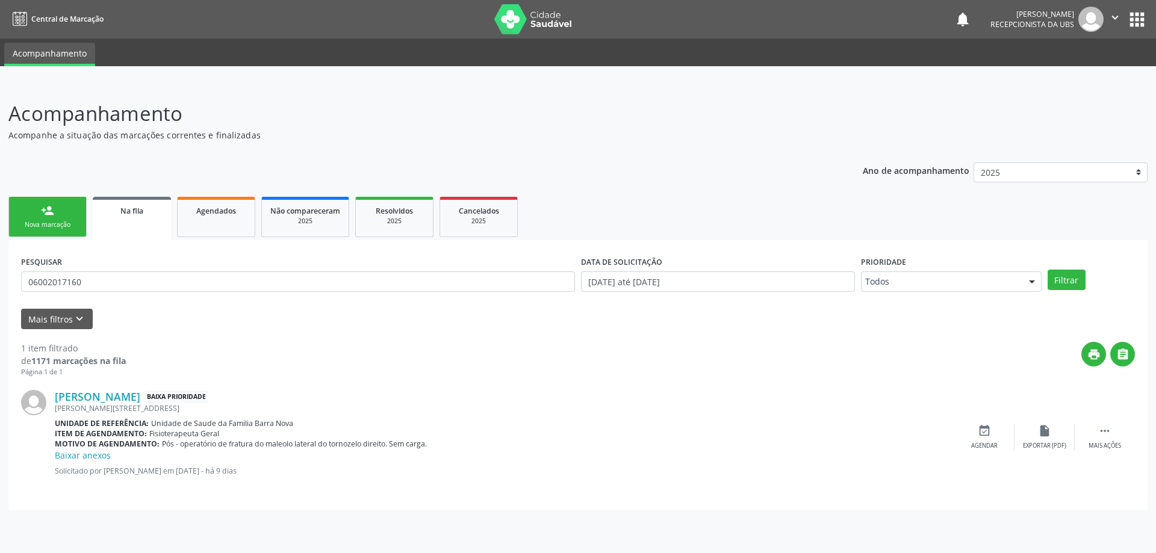
click at [54, 216] on link "person_add Nova marcação" at bounding box center [47, 217] width 78 height 40
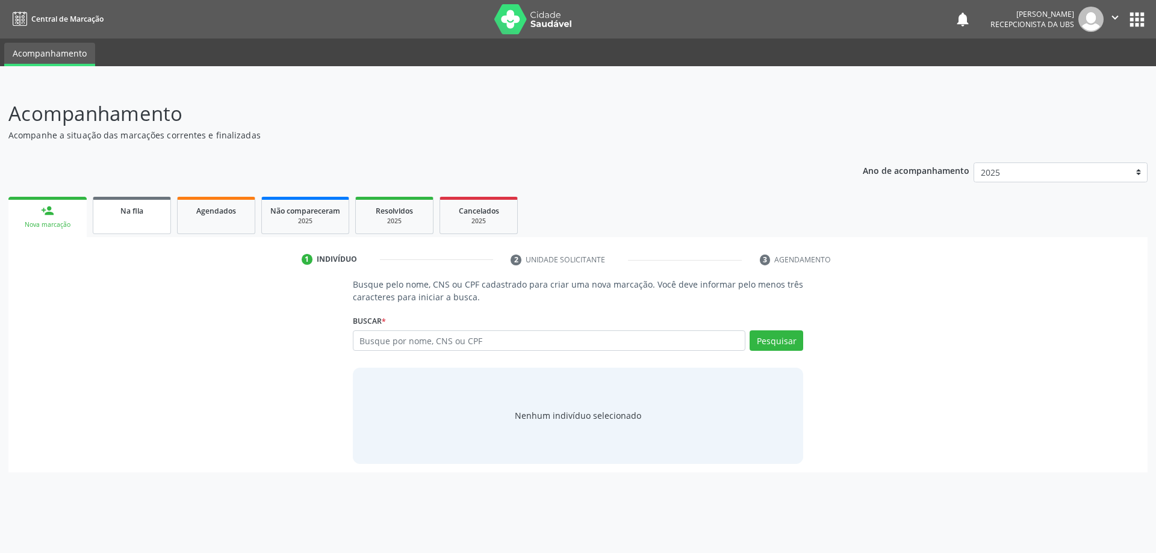
click at [122, 216] on div "Na fila" at bounding box center [132, 210] width 60 height 13
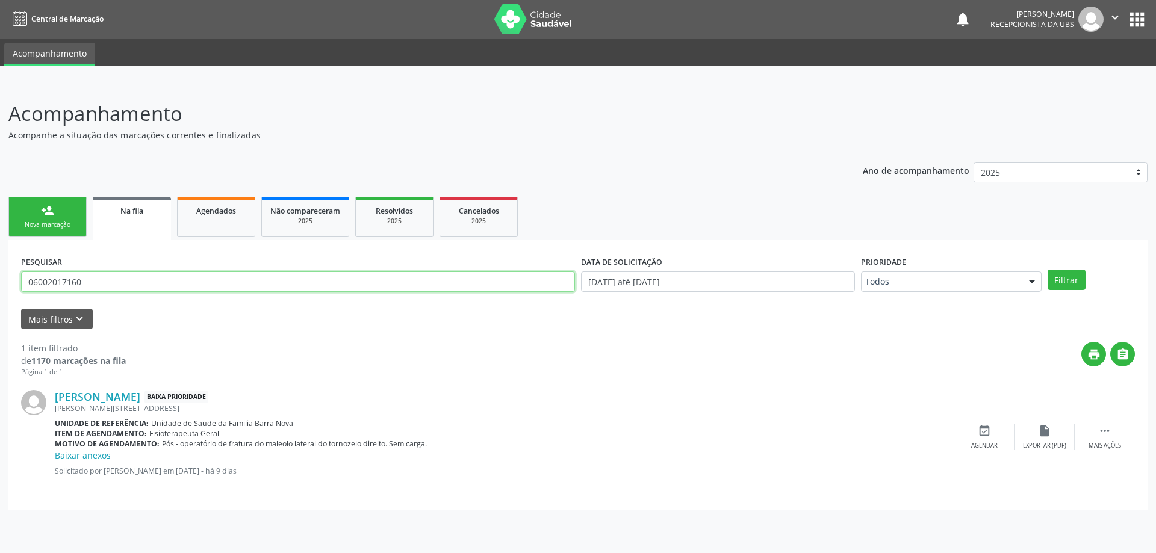
drag, startPoint x: 28, startPoint y: 285, endPoint x: 96, endPoint y: 281, distance: 68.8
click at [96, 281] on input "06002017160" at bounding box center [298, 282] width 554 height 20
click at [37, 202] on link "person_add Nova marcação" at bounding box center [47, 217] width 78 height 40
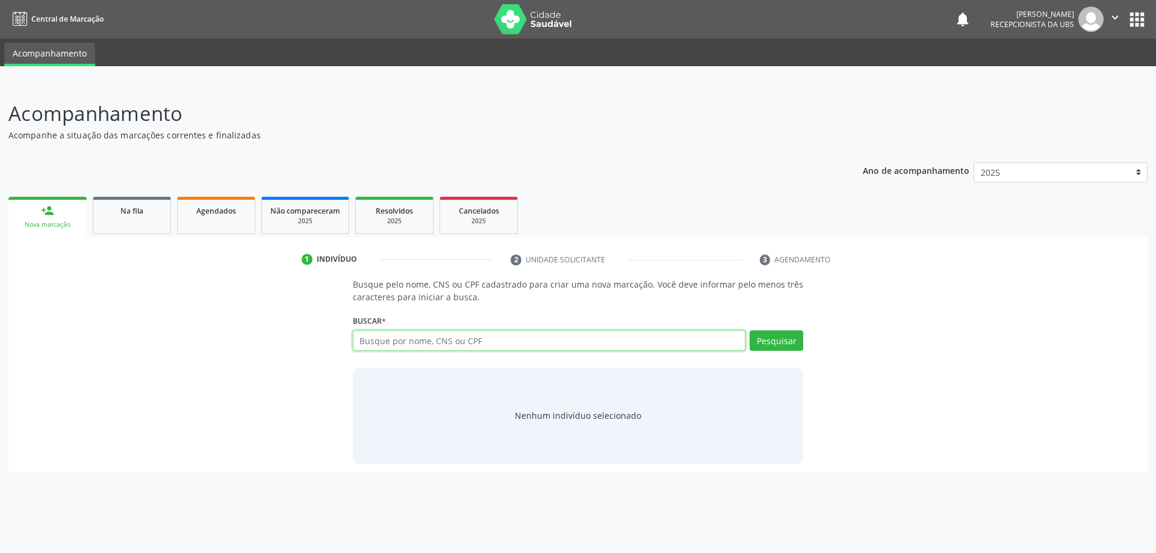
paste input "06002017160"
type input "06002017160"
click at [777, 340] on button "Pesquisar" at bounding box center [777, 341] width 54 height 20
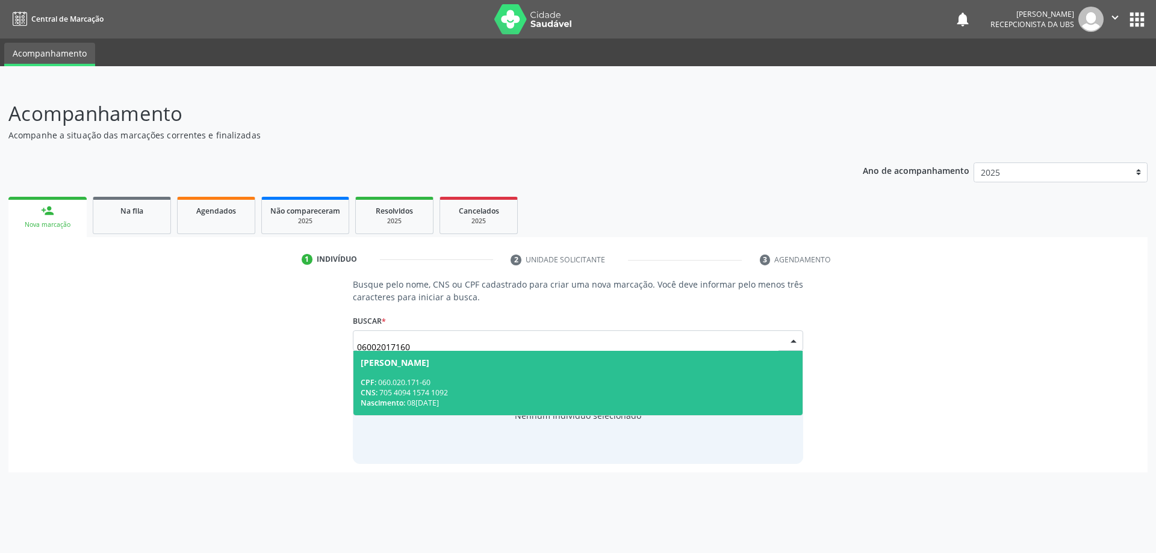
click at [468, 387] on div "CPF: 060.020.171-60" at bounding box center [578, 382] width 435 height 10
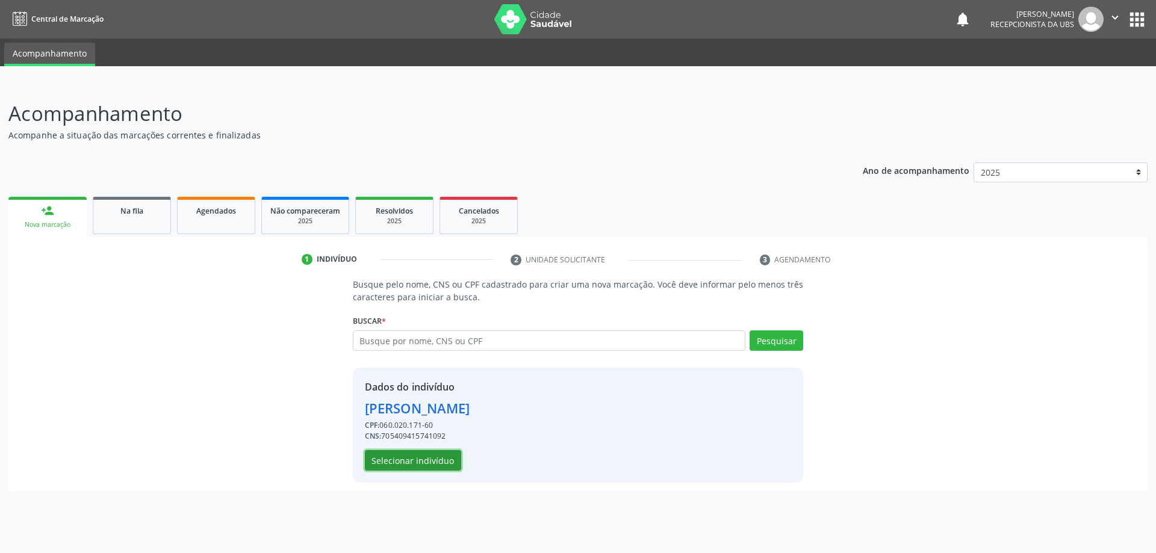
click at [423, 461] on button "Selecionar indivíduo" at bounding box center [413, 460] width 96 height 20
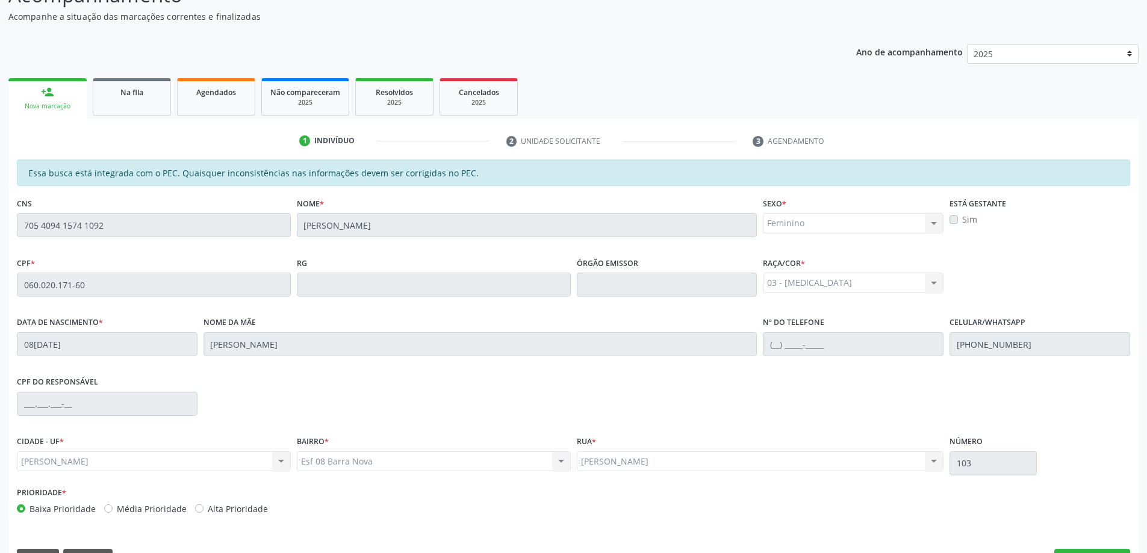
scroll to position [151, 0]
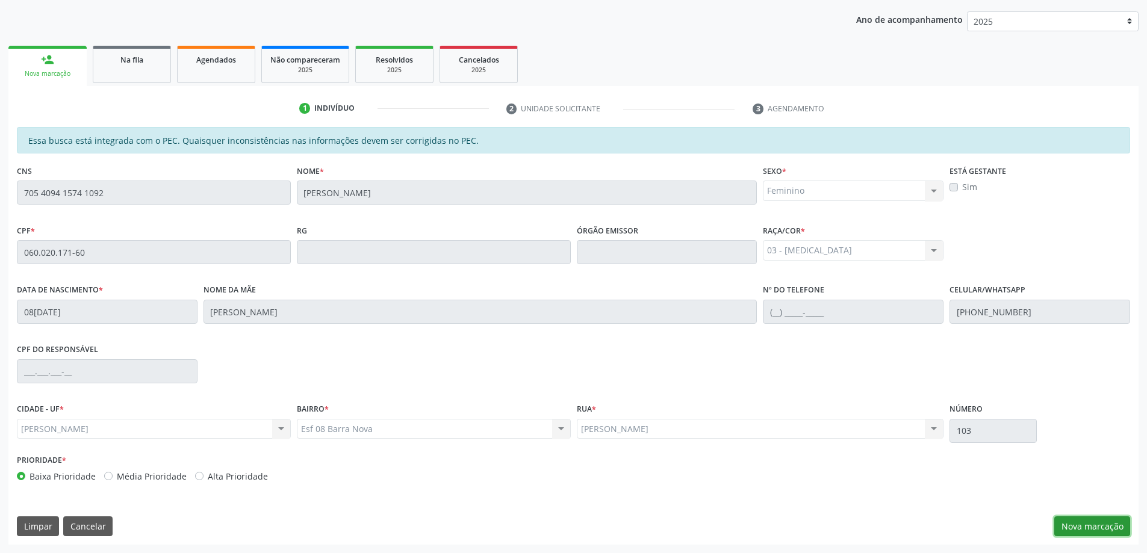
click at [1101, 529] on button "Nova marcação" at bounding box center [1092, 527] width 76 height 20
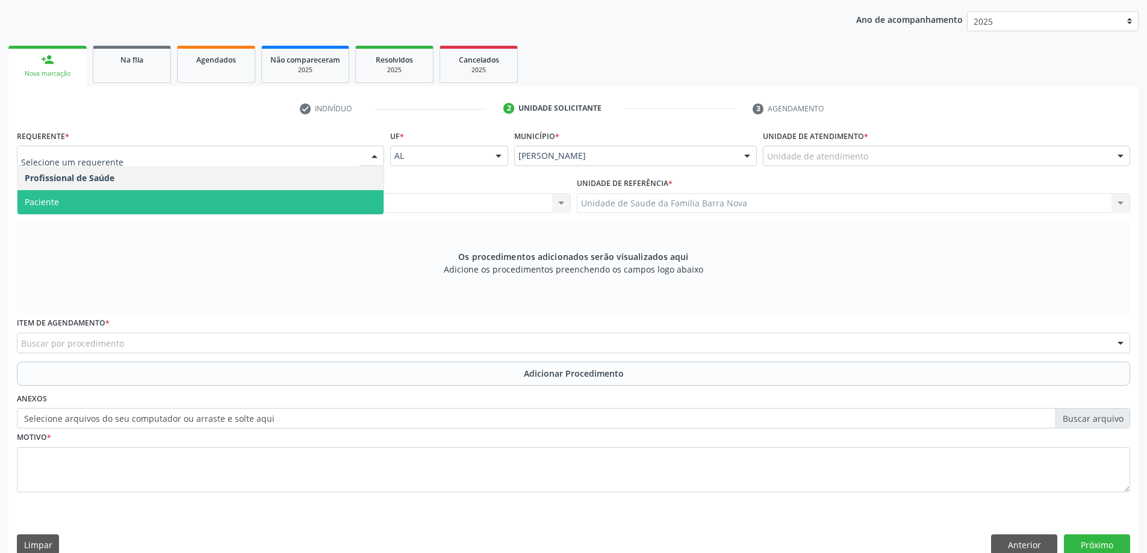
click at [190, 207] on span "Paciente" at bounding box center [200, 202] width 366 height 24
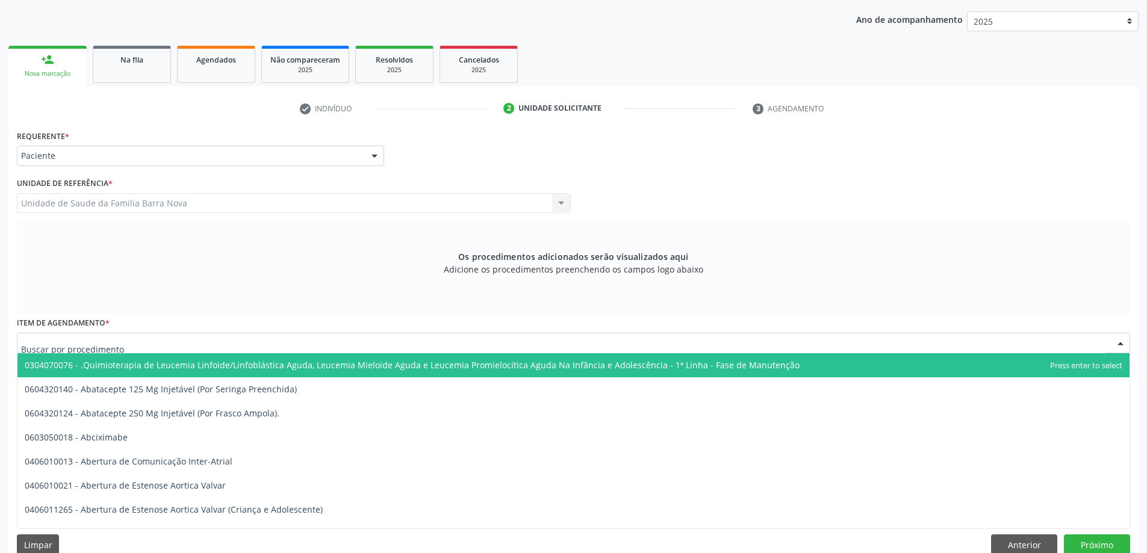
click at [285, 345] on div at bounding box center [573, 343] width 1113 height 20
type input "r"
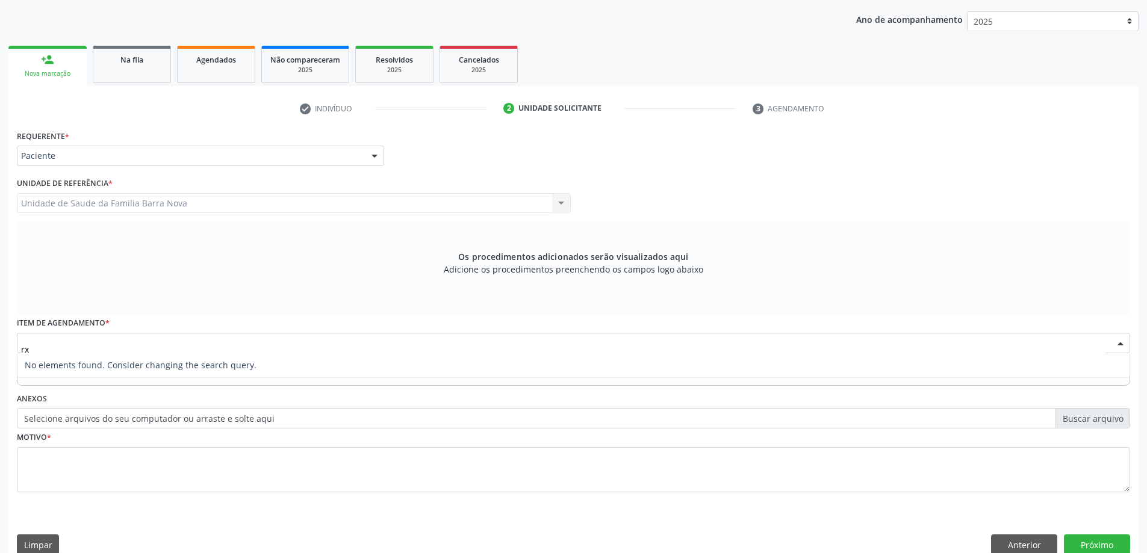
type input "r"
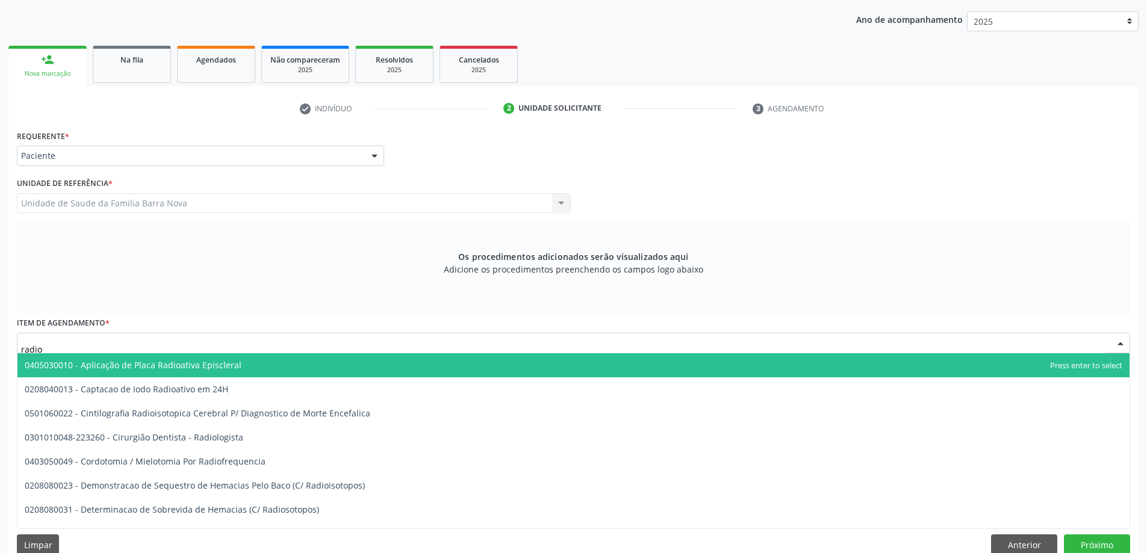
type input "radiog"
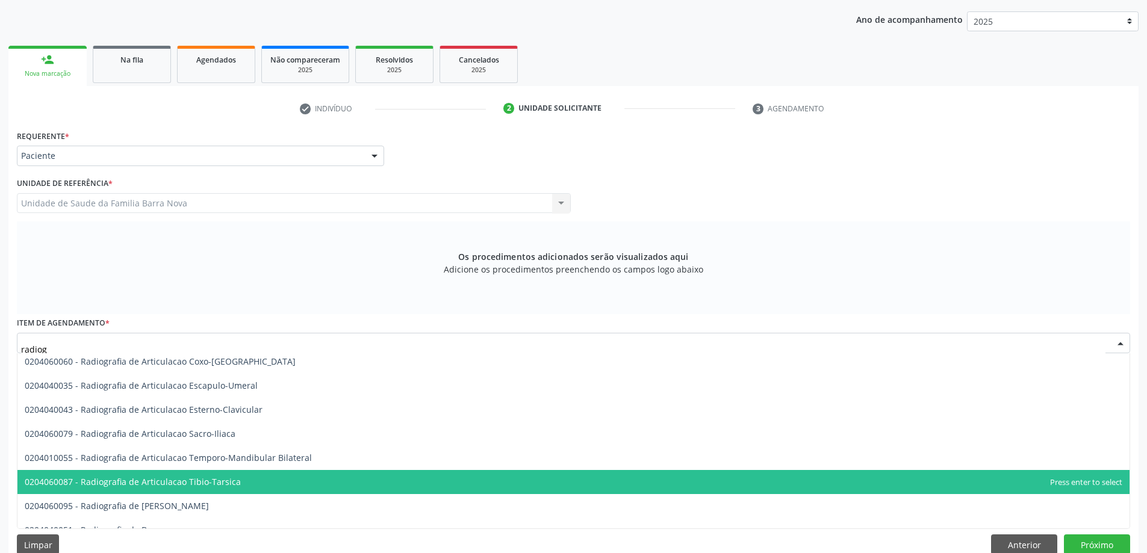
scroll to position [361, 0]
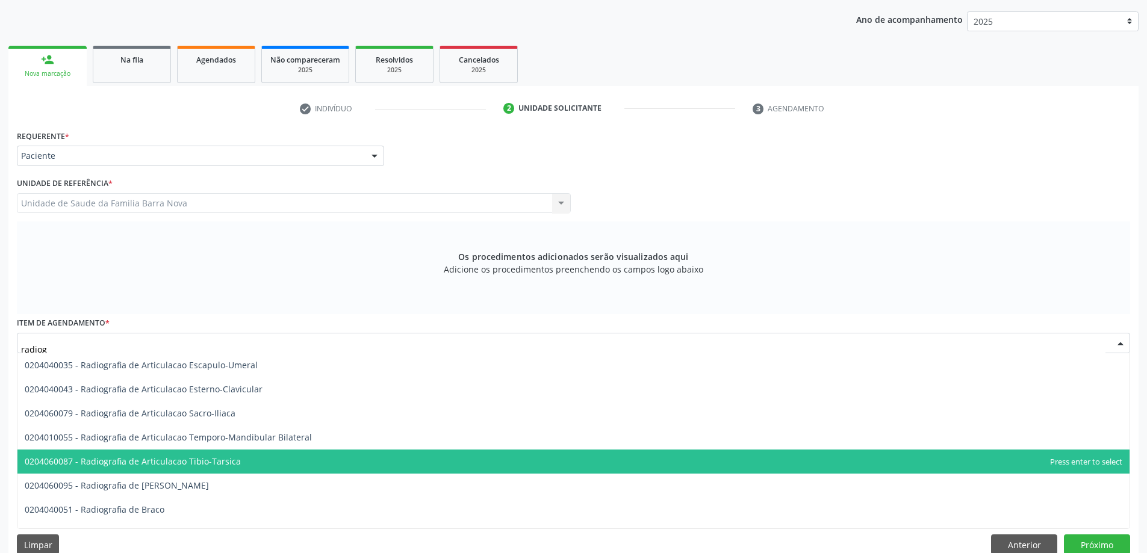
click at [256, 459] on span "0204060087 - Radiografia de Articulacao Tibio-Tarsica" at bounding box center [573, 462] width 1112 height 24
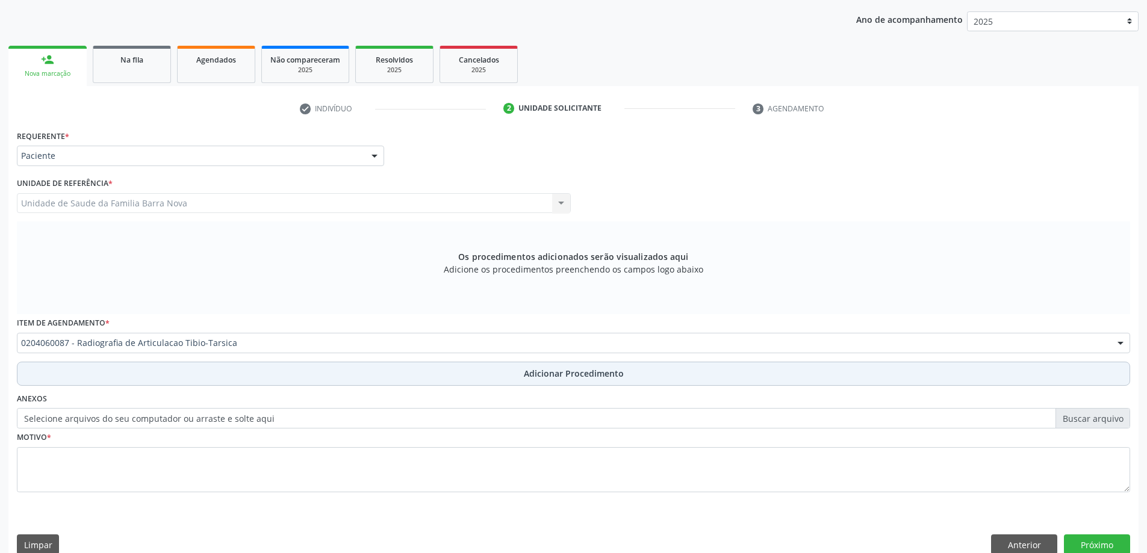
click at [593, 373] on span "Adicionar Procedimento" at bounding box center [574, 373] width 100 height 13
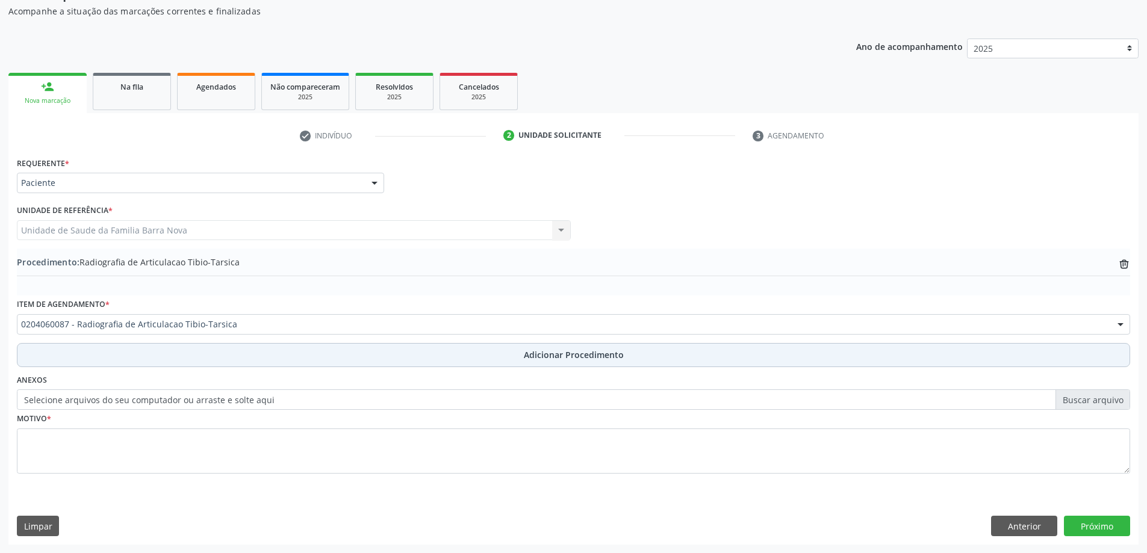
scroll to position [124, 0]
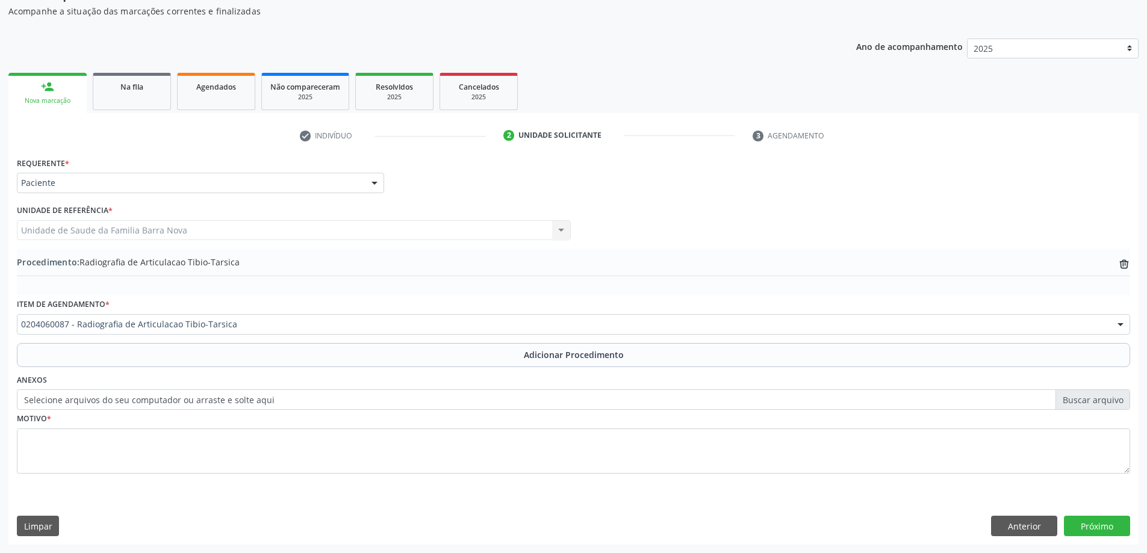
click at [1093, 406] on label "Selecione arquivos do seu computador ou arraste e solte aqui" at bounding box center [573, 400] width 1113 height 20
click at [1093, 406] on input "Selecione arquivos do seu computador ou arraste e solte aqui" at bounding box center [573, 400] width 1113 height 20
type input "C:\fakepath\WhatsApp Image [DATE] 14.16.25.jpeg"
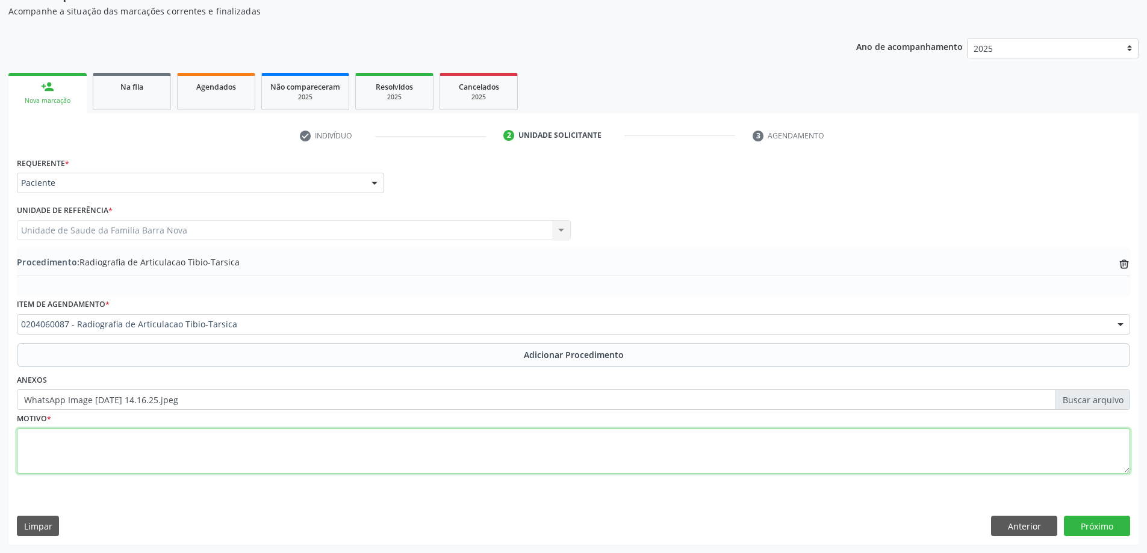
click at [141, 447] on textarea at bounding box center [573, 452] width 1113 height 46
type textarea "Avaliação."
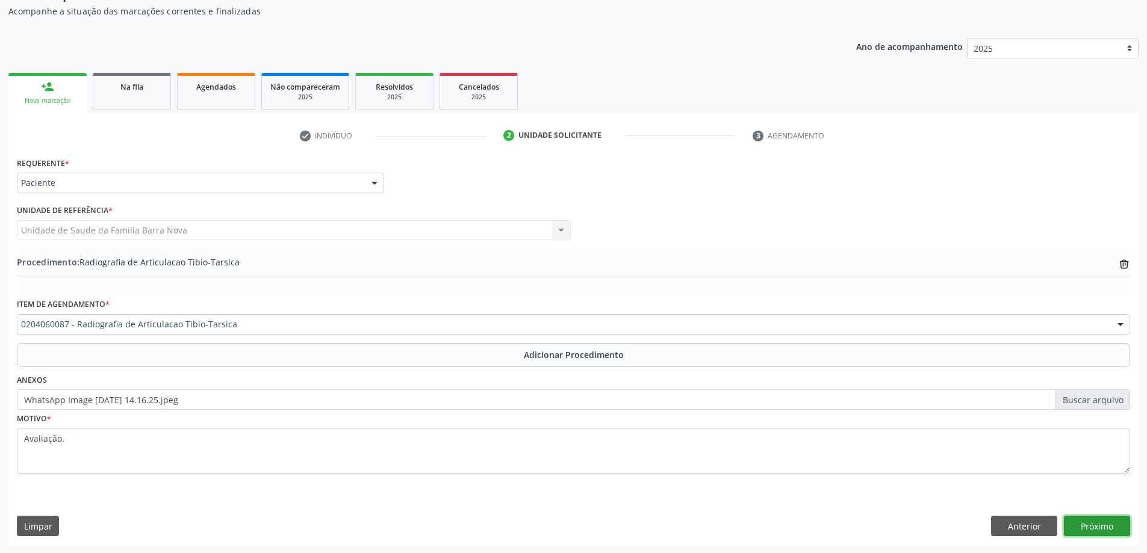
click at [1095, 520] on button "Próximo" at bounding box center [1097, 526] width 66 height 20
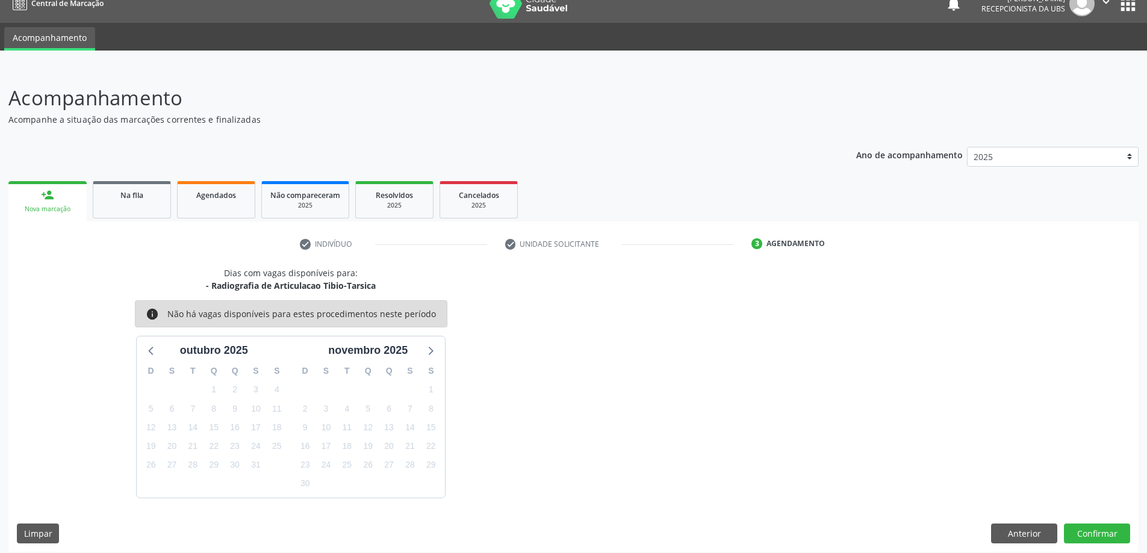
scroll to position [23, 0]
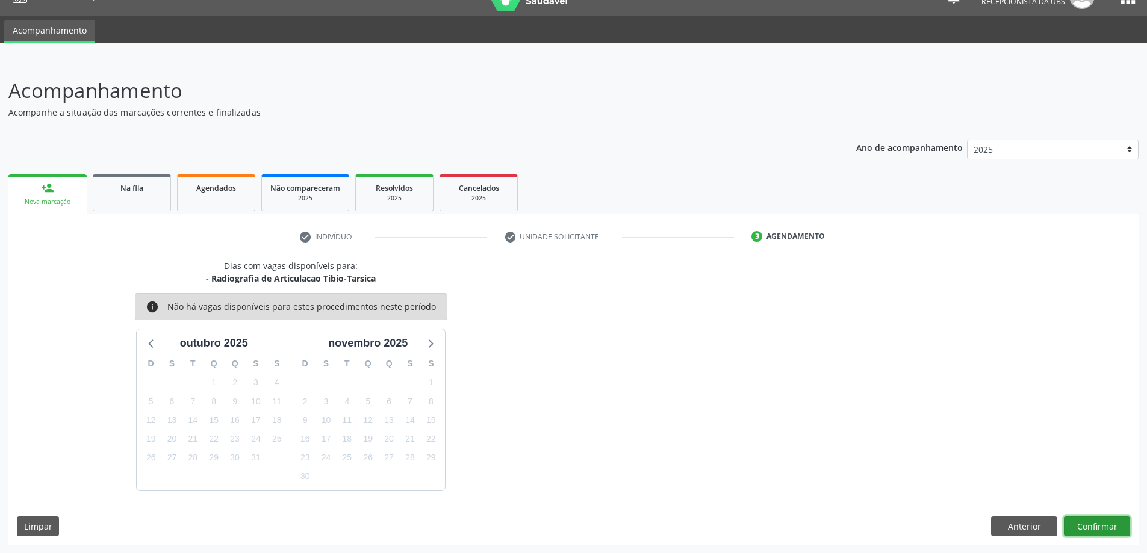
click at [1096, 520] on button "Confirmar" at bounding box center [1097, 527] width 66 height 20
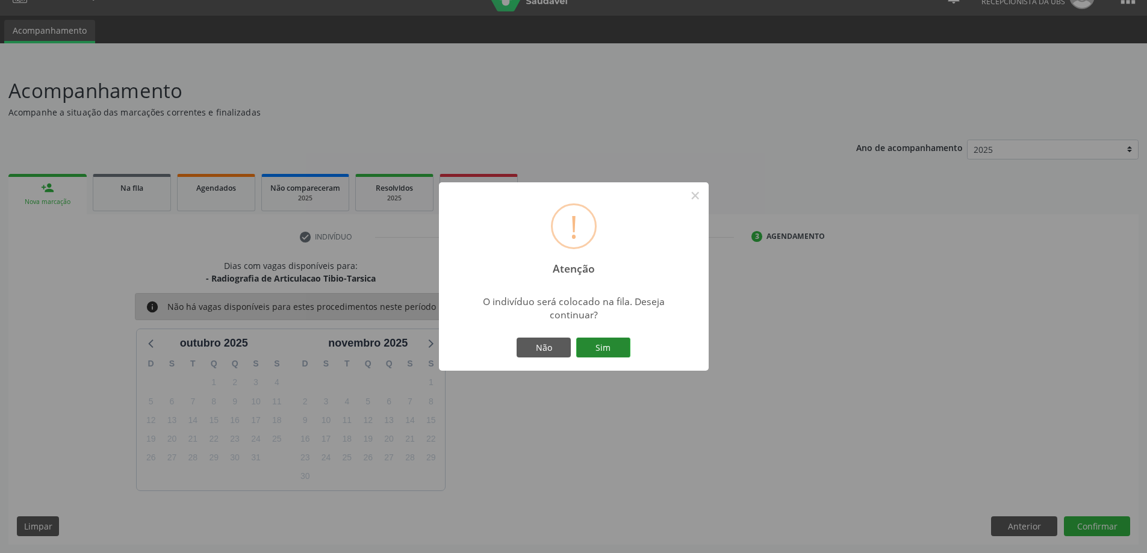
click at [604, 344] on button "Sim" at bounding box center [603, 348] width 54 height 20
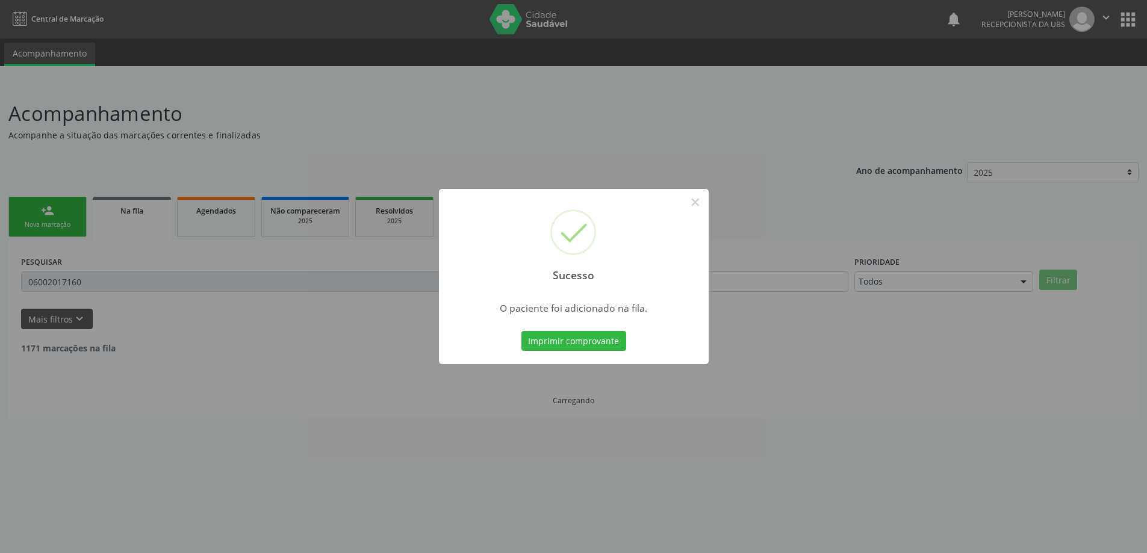
scroll to position [0, 0]
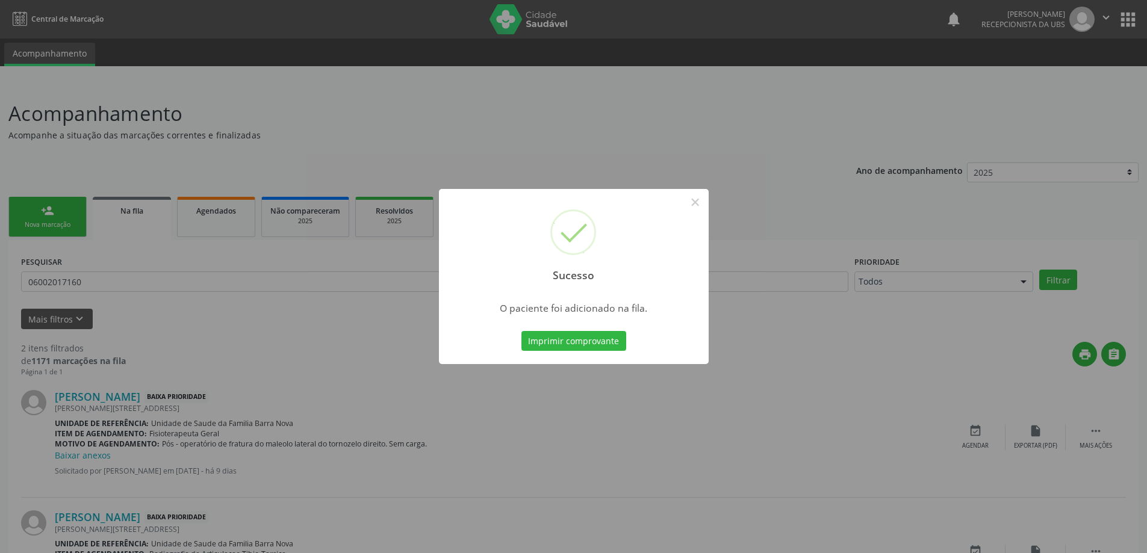
click at [521, 331] on button "Imprimir comprovante" at bounding box center [573, 341] width 105 height 20
